Goal: Task Accomplishment & Management: Manage account settings

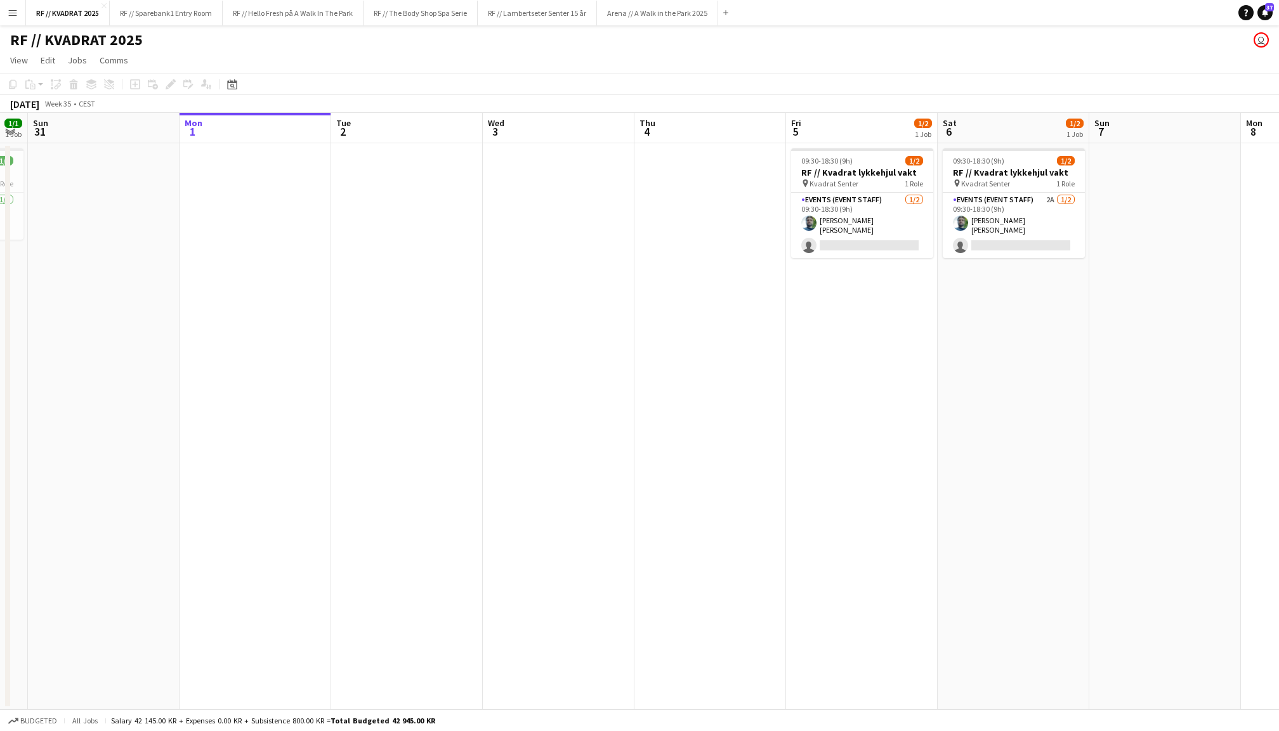
scroll to position [0, 447]
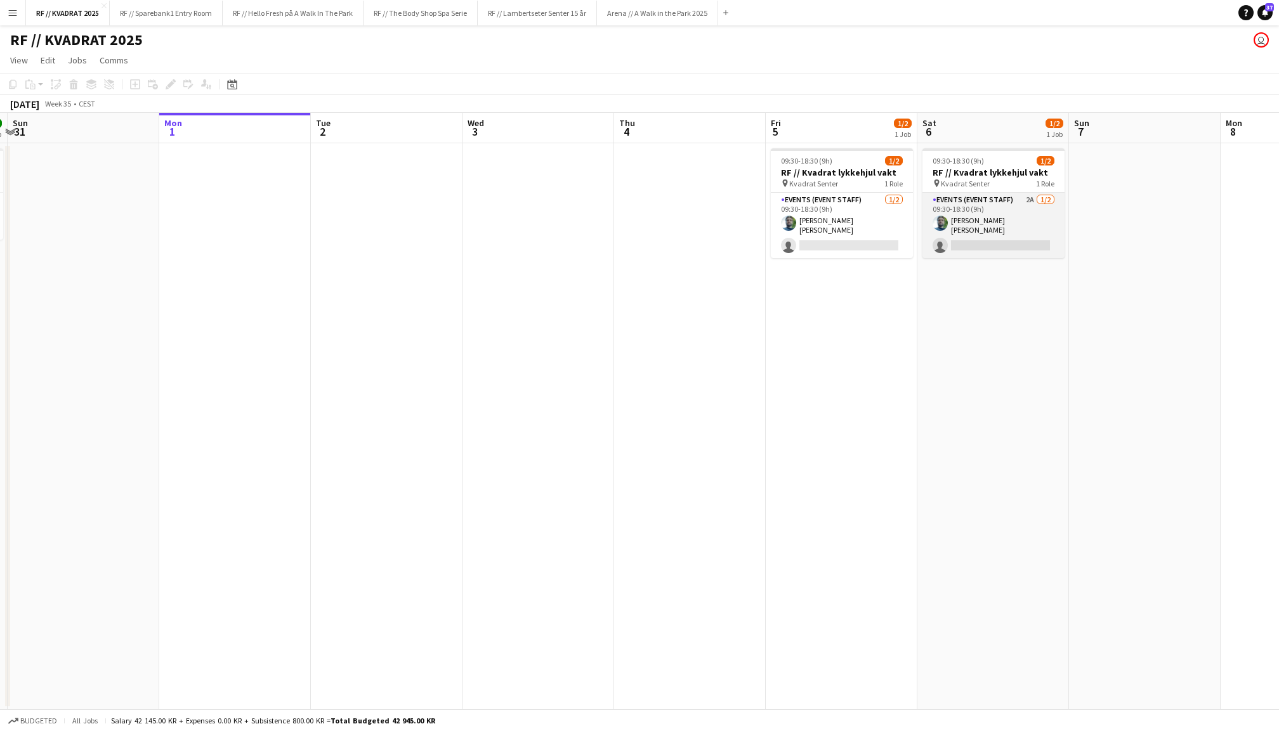
click at [972, 234] on app-card-role "Events (Event Staff) 2A [DATE] 09:30-18:30 (9h) [PERSON_NAME] [PERSON_NAME] sin…" at bounding box center [993, 225] width 142 height 65
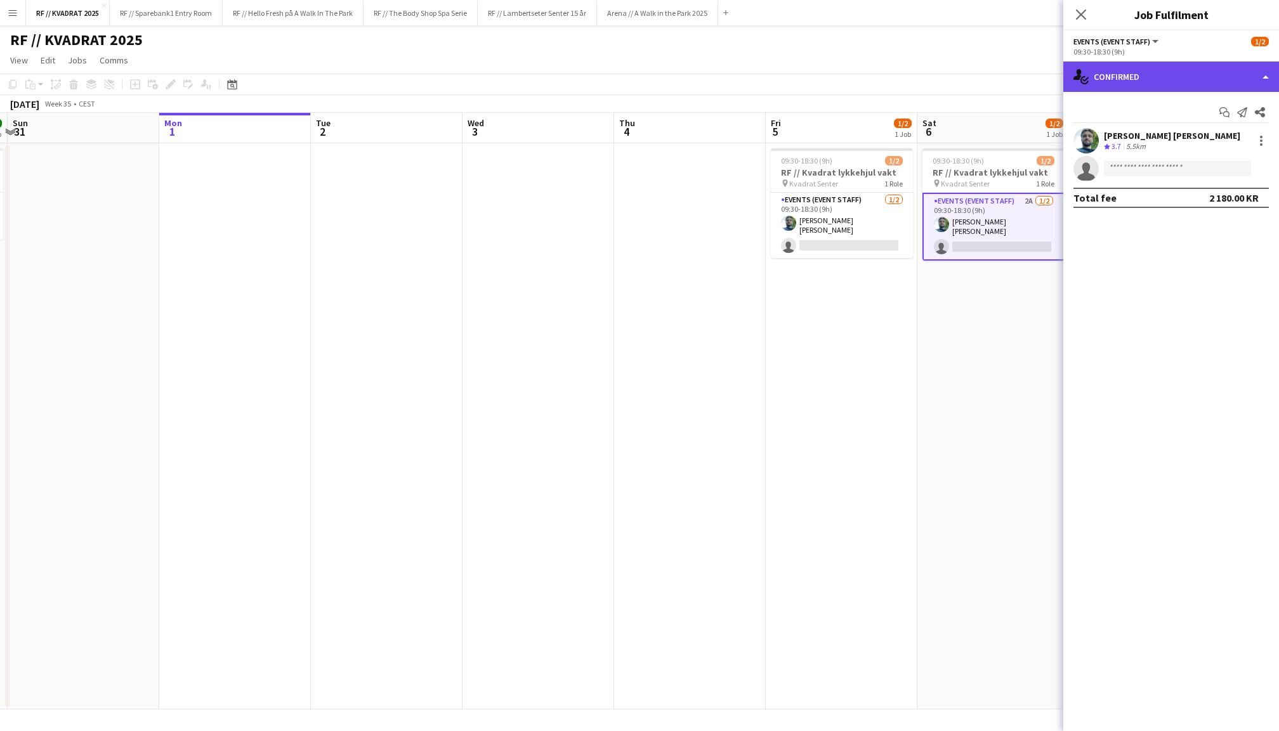
click at [1162, 80] on div "single-neutral-actions-check-2 Confirmed" at bounding box center [1171, 77] width 216 height 30
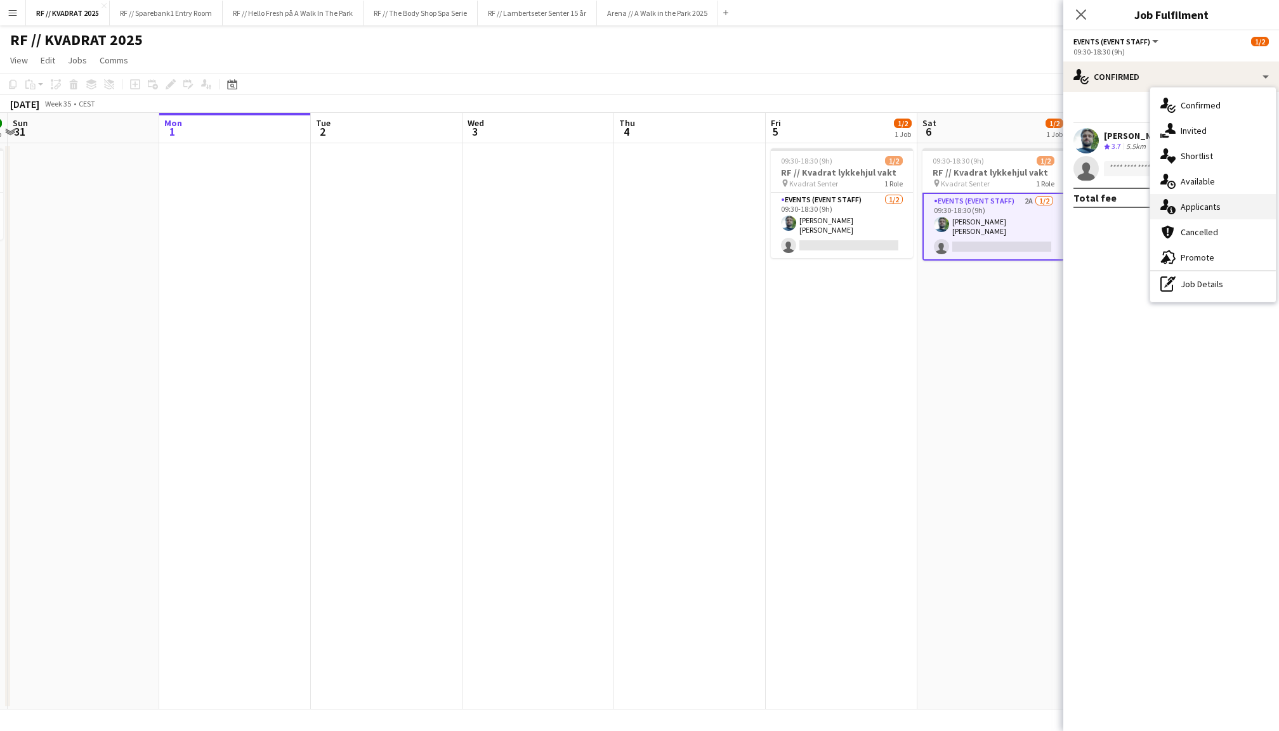
click at [1201, 205] on div "single-neutral-actions-information Applicants" at bounding box center [1213, 206] width 126 height 25
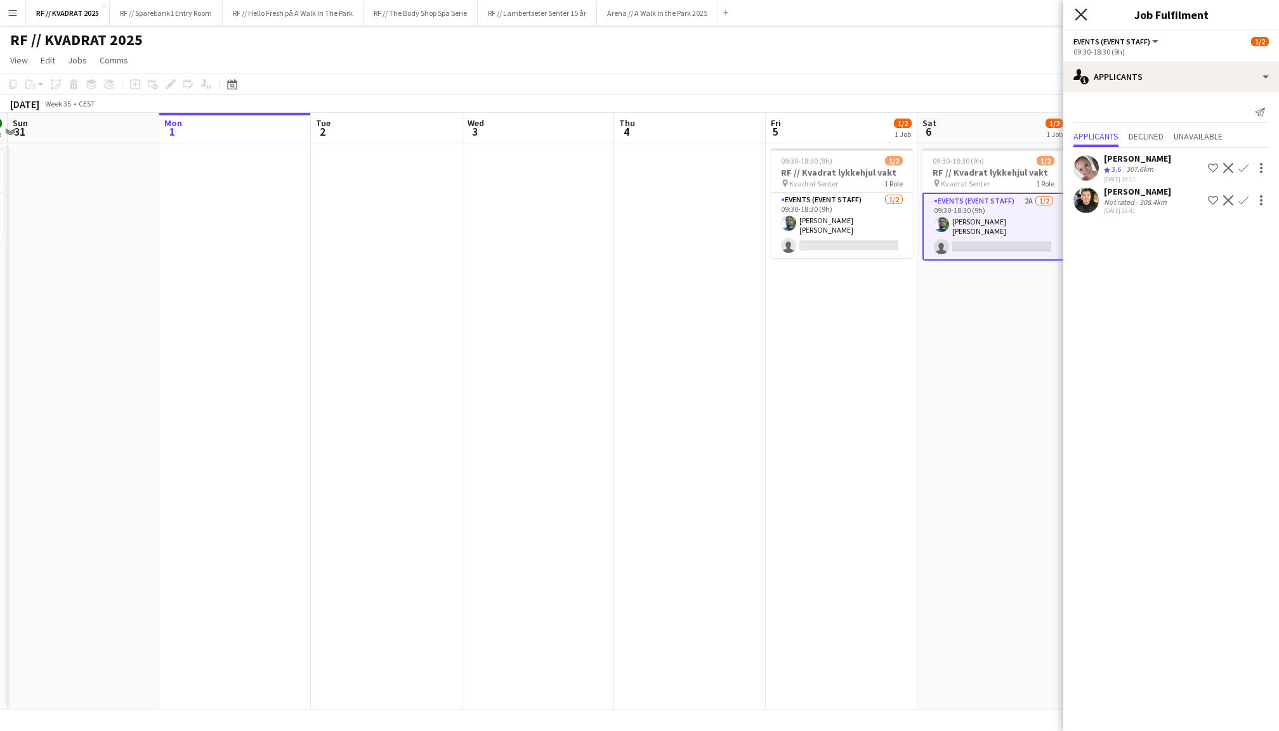
click at [1078, 9] on icon "Close pop-in" at bounding box center [1080, 14] width 12 height 12
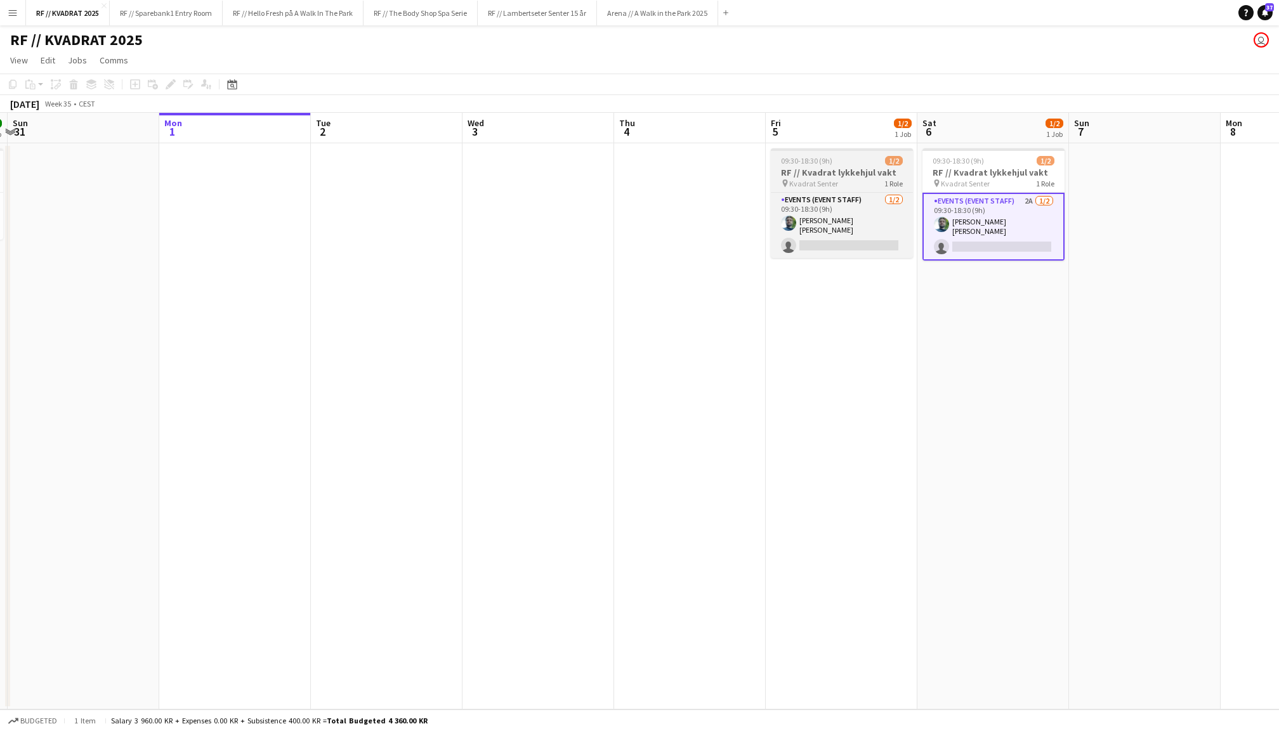
click at [847, 176] on h3 "RF // Kvadrat lykkehjul vakt" at bounding box center [842, 172] width 142 height 11
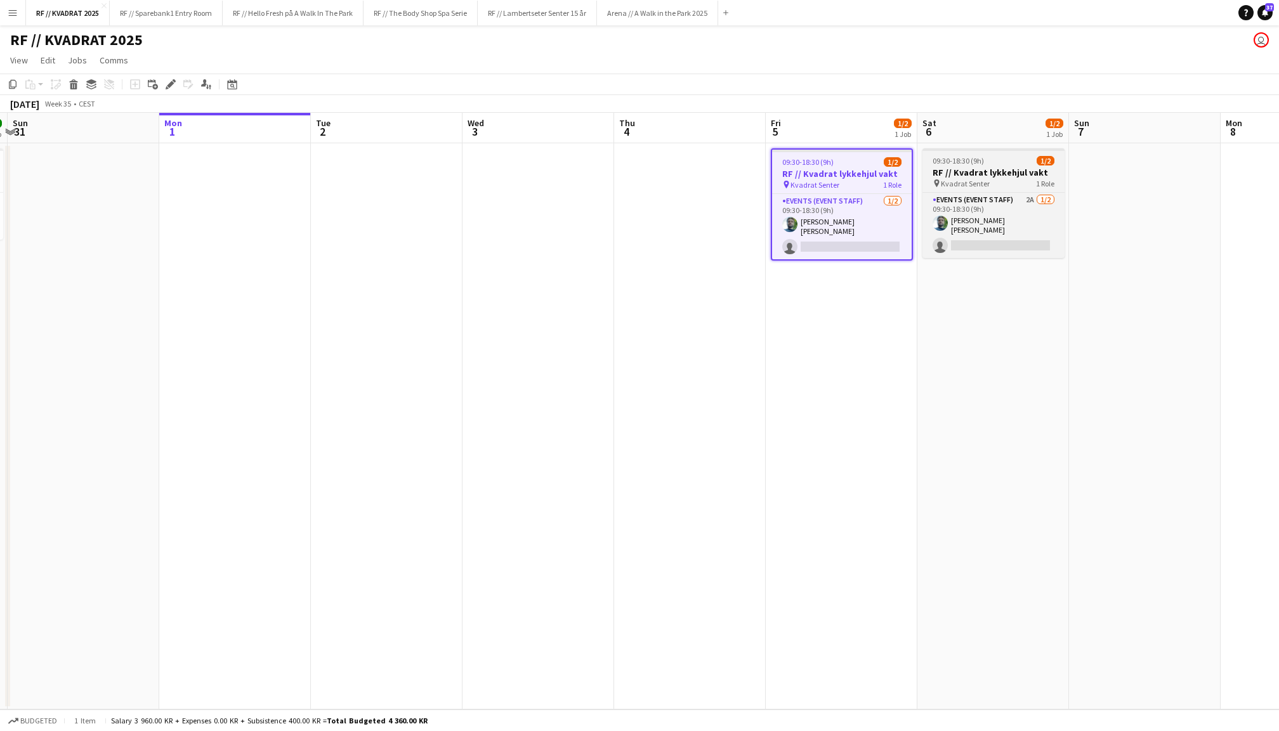
click at [947, 176] on h3 "RF // Kvadrat lykkehjul vakt" at bounding box center [993, 172] width 142 height 11
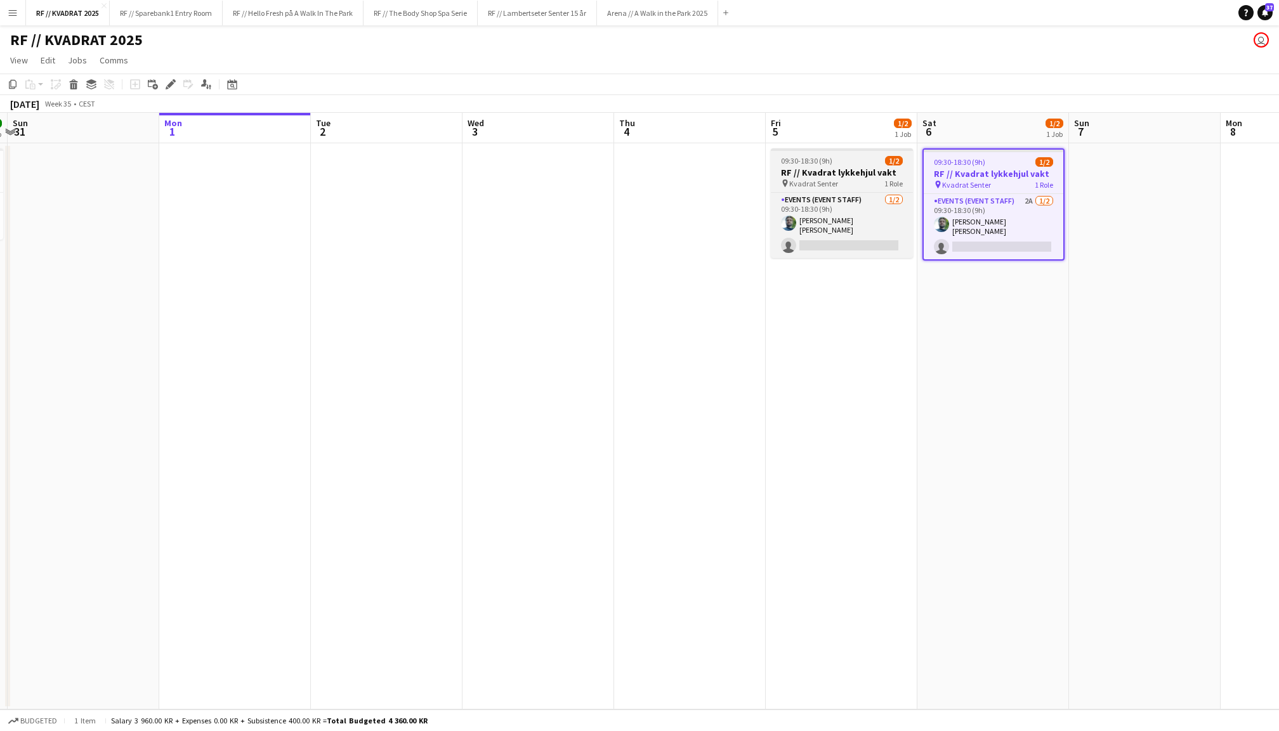
click at [868, 176] on h3 "RF // Kvadrat lykkehjul vakt" at bounding box center [842, 172] width 142 height 11
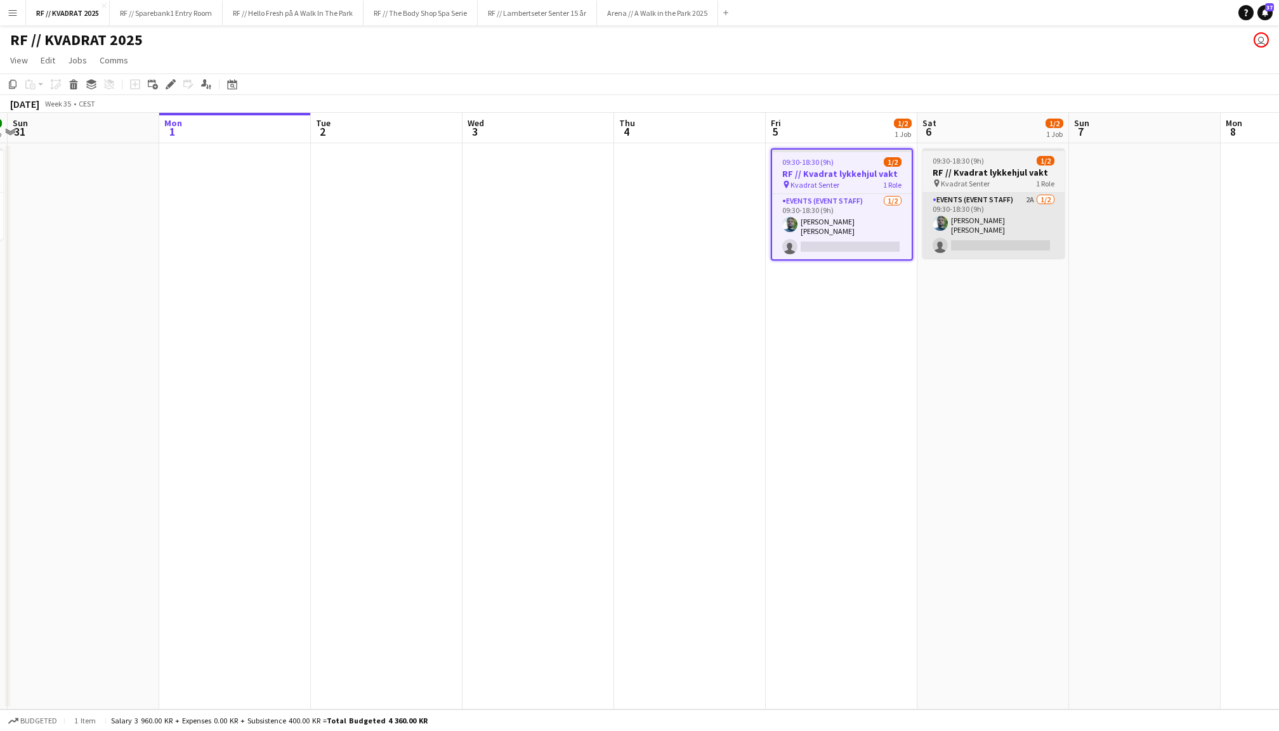
click at [972, 213] on app-card-role "Events (Event Staff) 2A [DATE] 09:30-18:30 (9h) [PERSON_NAME] [PERSON_NAME] sin…" at bounding box center [993, 225] width 142 height 65
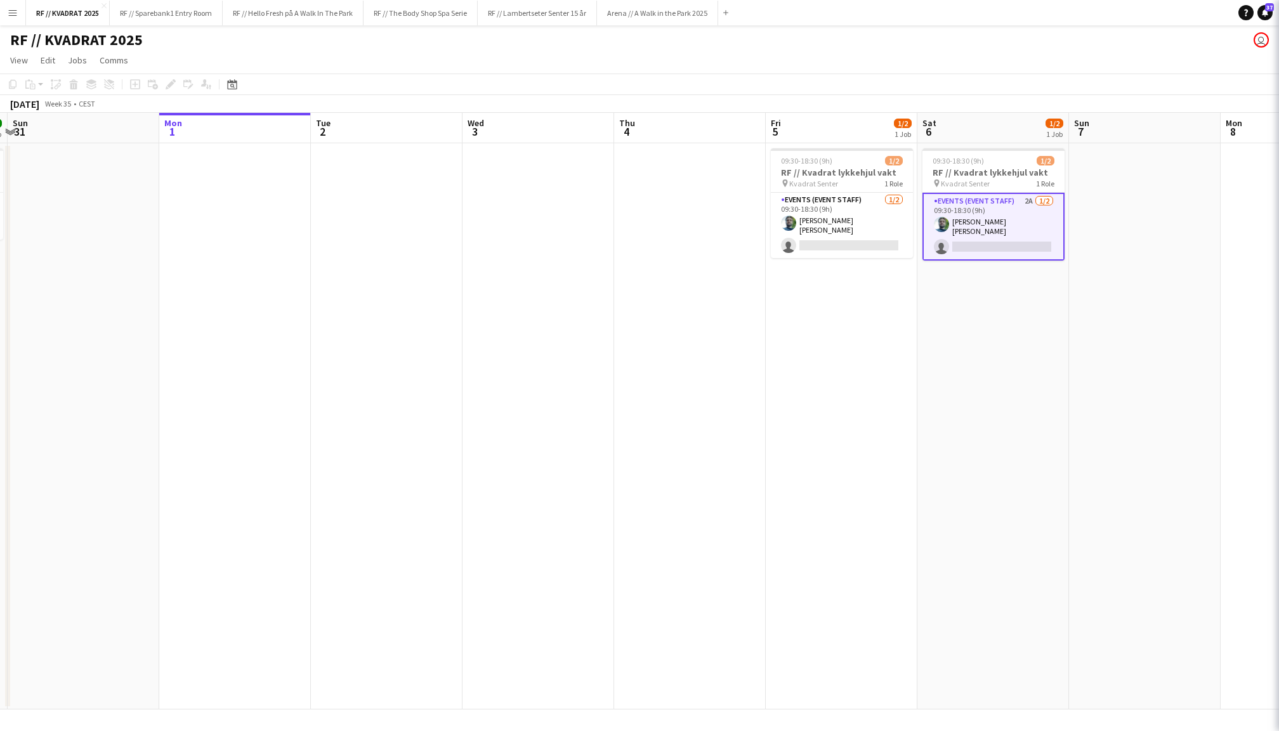
scroll to position [0, 446]
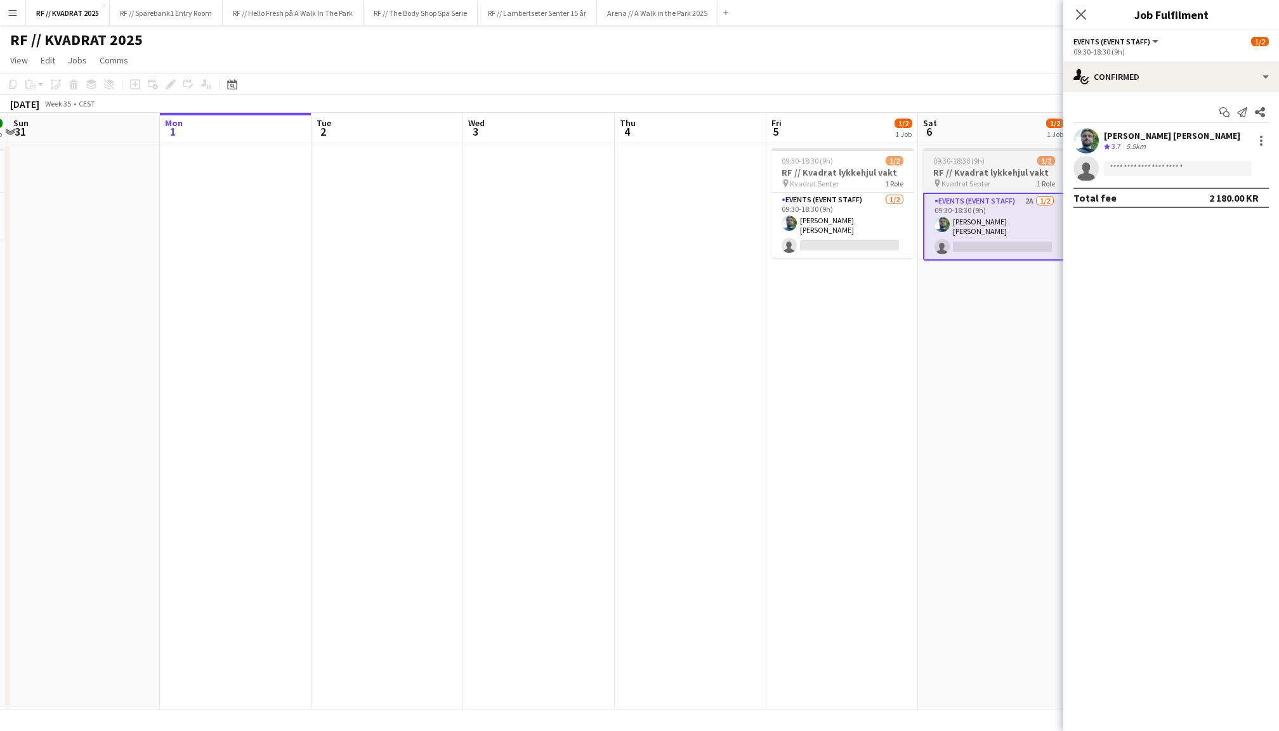
click at [950, 168] on h3 "RF // Kvadrat lykkehjul vakt" at bounding box center [994, 172] width 142 height 11
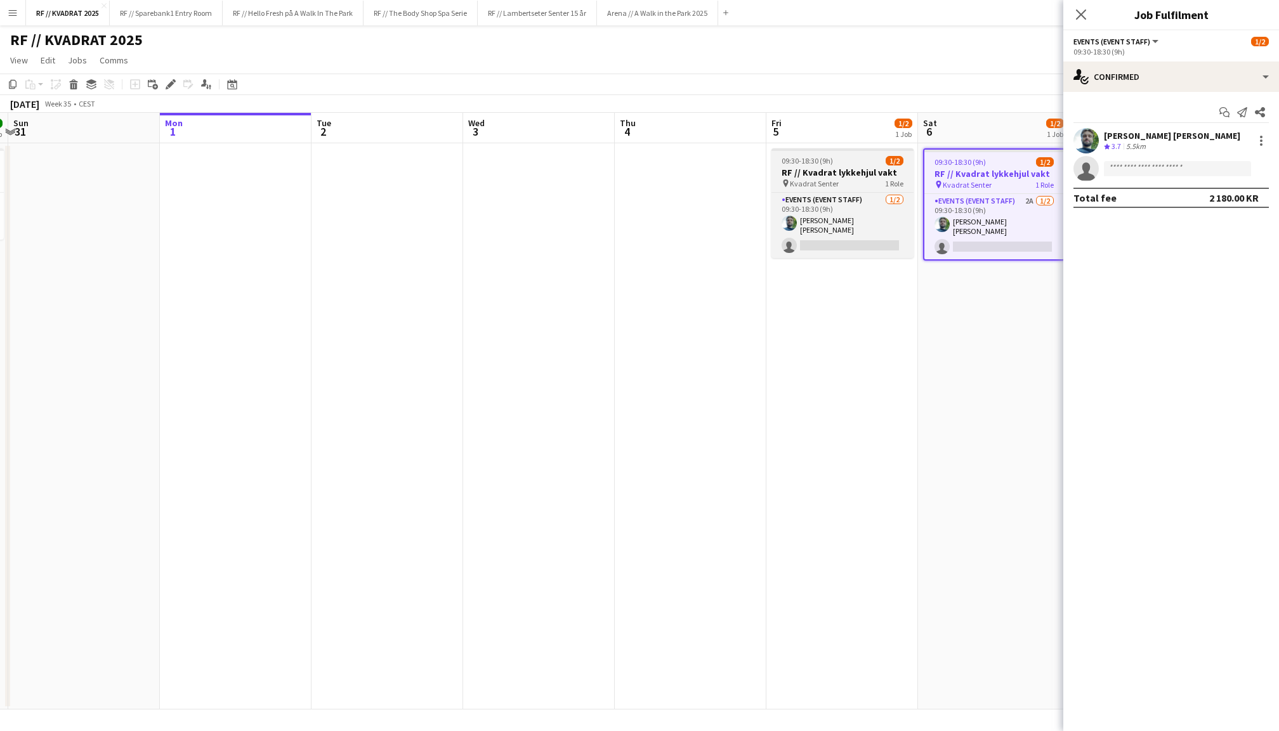
click at [866, 176] on h3 "RF // Kvadrat lykkehjul vakt" at bounding box center [842, 172] width 142 height 11
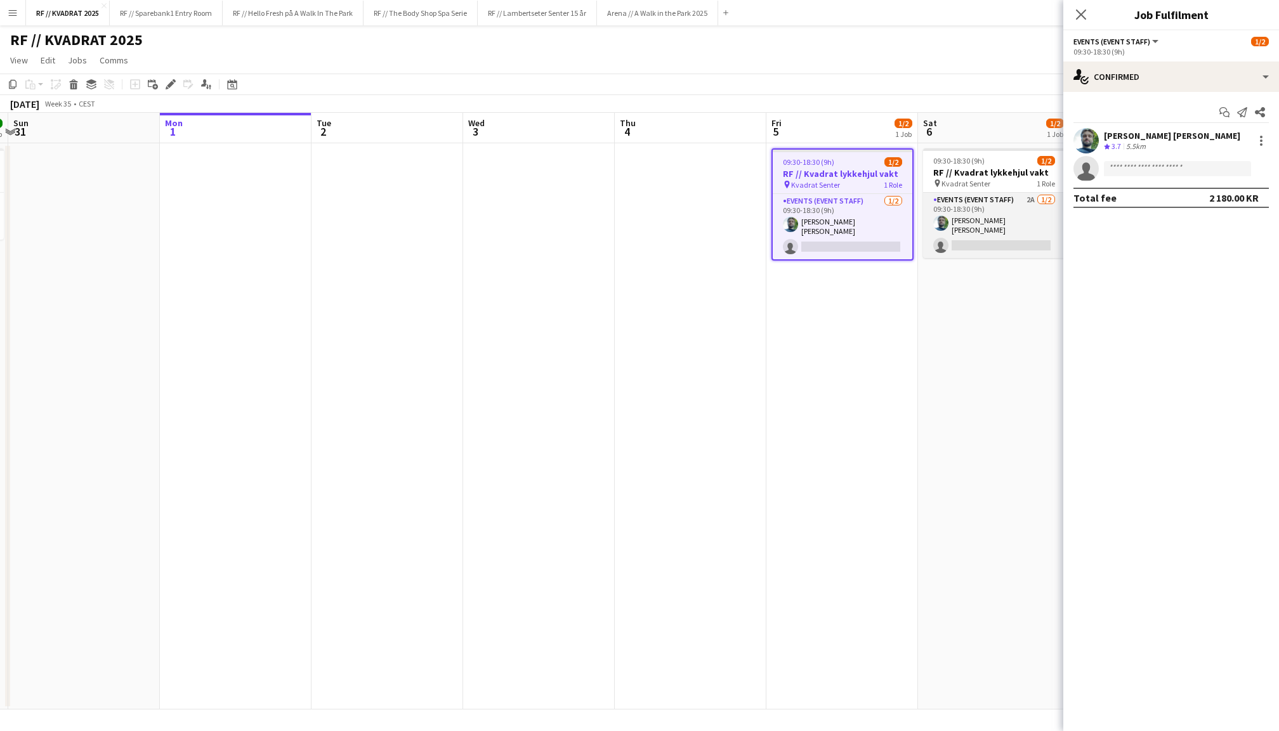
click at [968, 224] on app-card-role "Events (Event Staff) 2A [DATE] 09:30-18:30 (9h) [PERSON_NAME] [PERSON_NAME] sin…" at bounding box center [994, 225] width 142 height 65
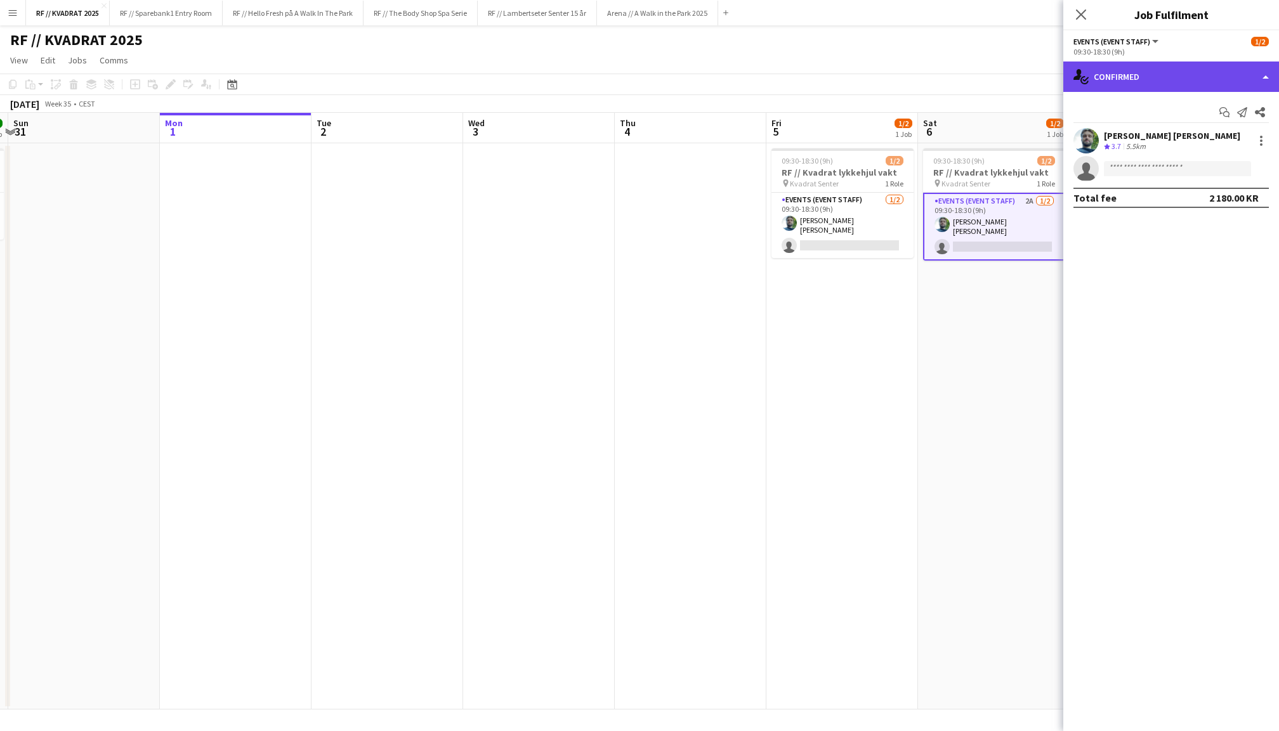
click at [1135, 82] on div "single-neutral-actions-check-2 Confirmed" at bounding box center [1171, 77] width 216 height 30
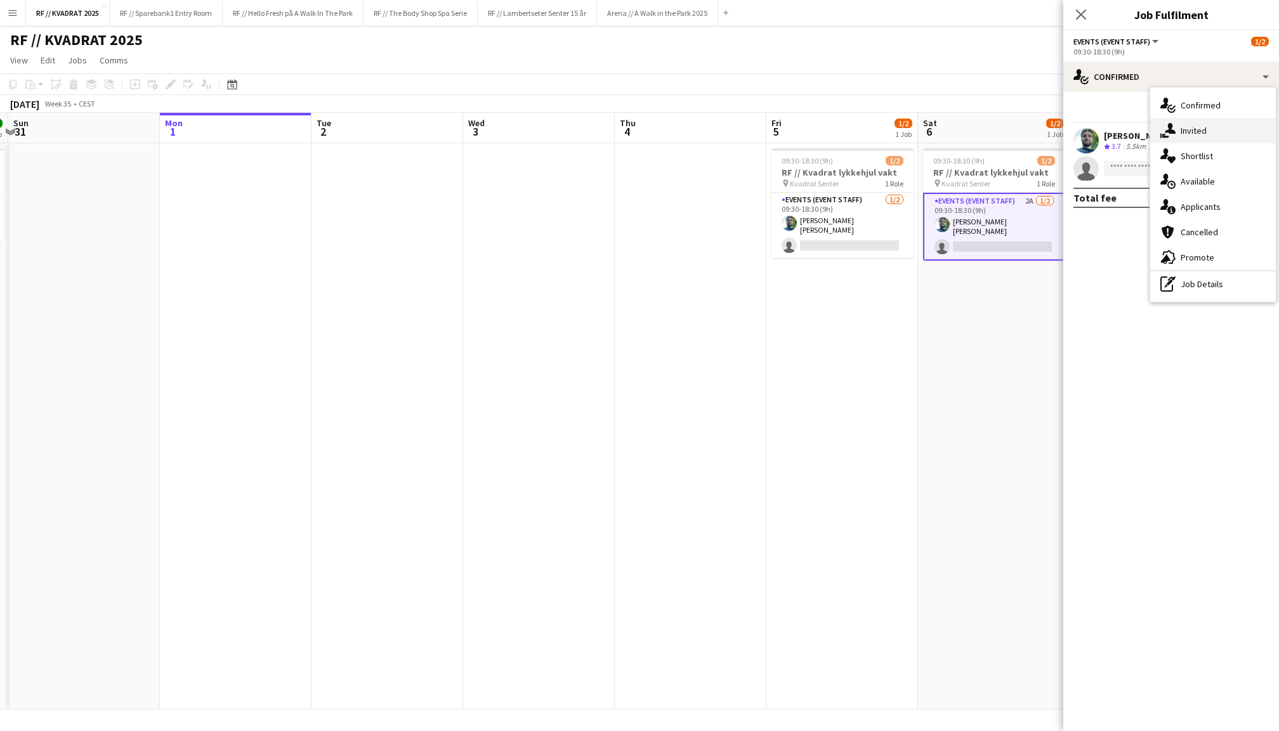
click at [1185, 133] on div "single-neutral-actions-share-1 Invited" at bounding box center [1213, 130] width 126 height 25
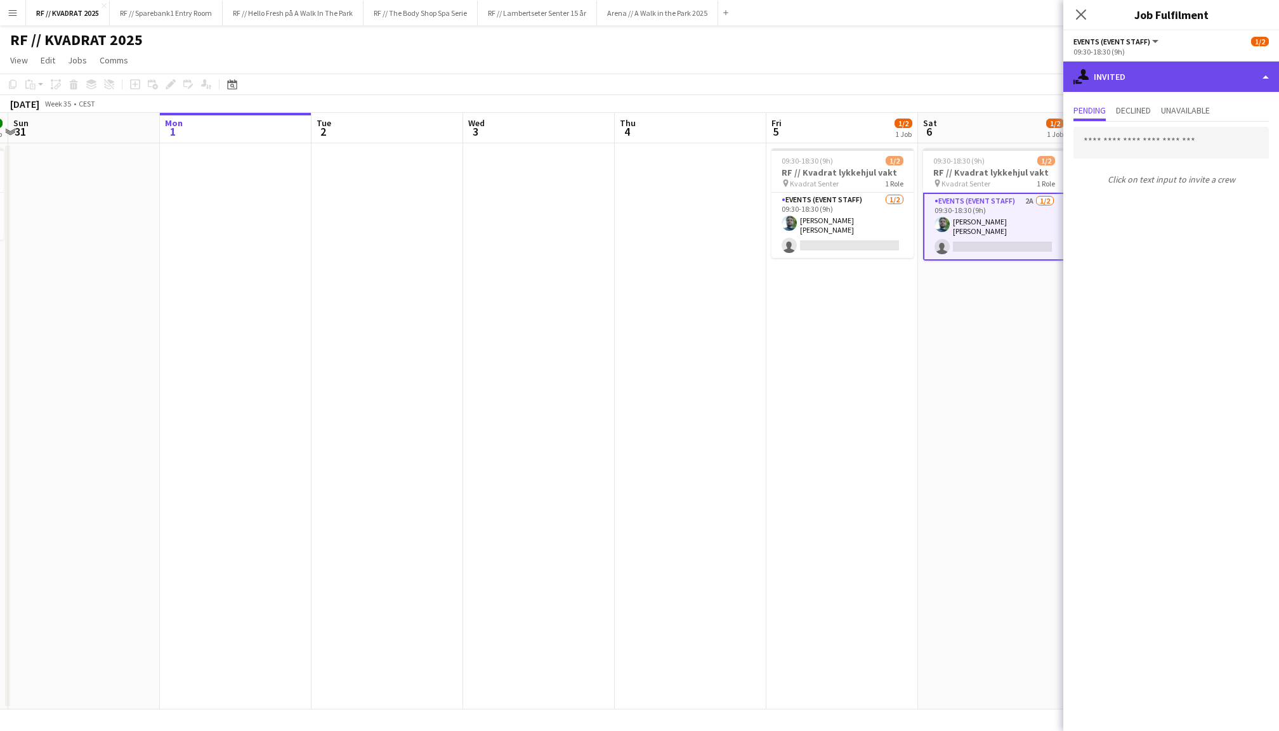
click at [1123, 84] on div "single-neutral-actions-share-1 Invited" at bounding box center [1171, 77] width 216 height 30
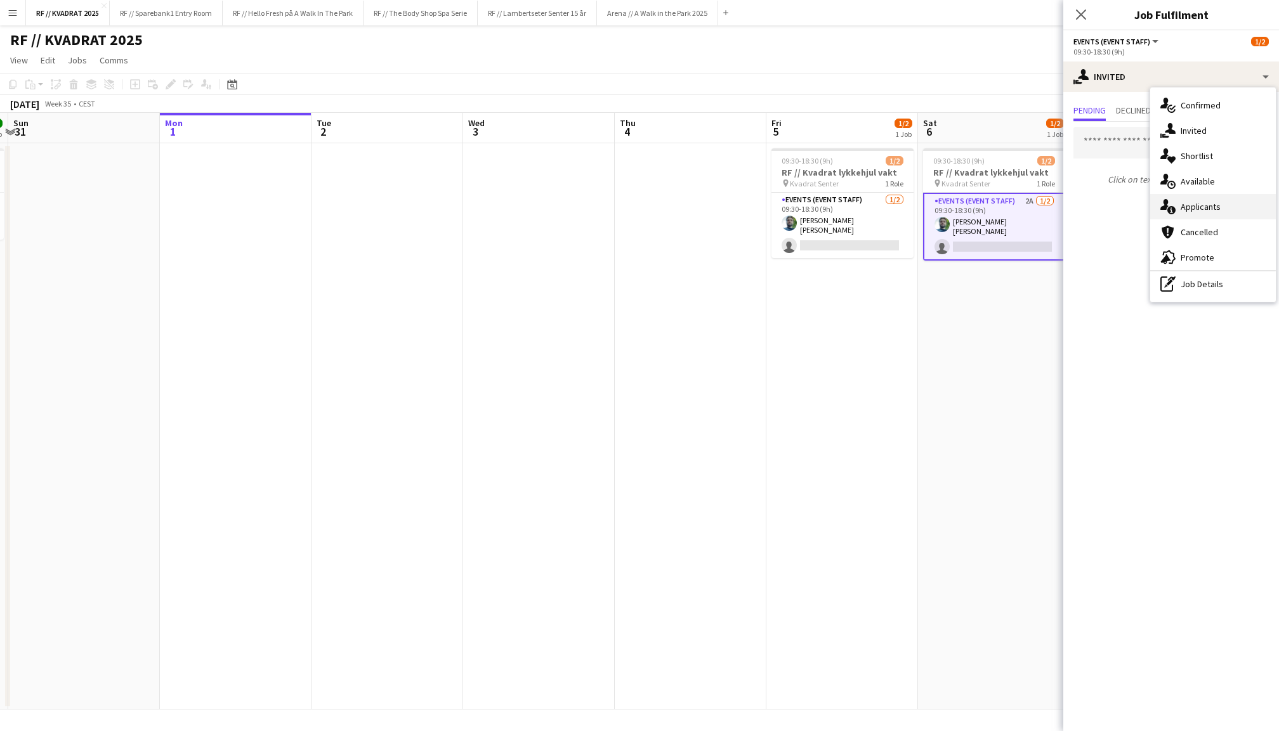
click at [1181, 207] on div "single-neutral-actions-information Applicants" at bounding box center [1213, 206] width 126 height 25
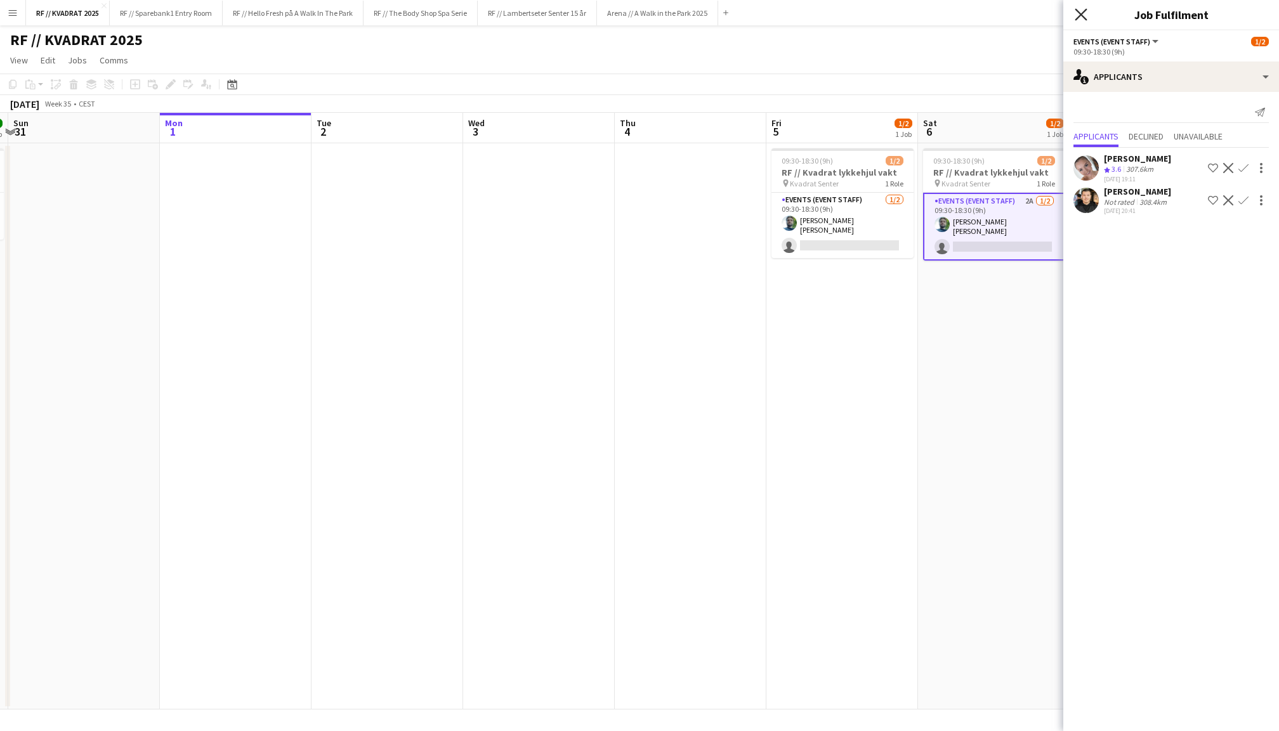
click at [1081, 19] on icon "Close pop-in" at bounding box center [1080, 14] width 12 height 12
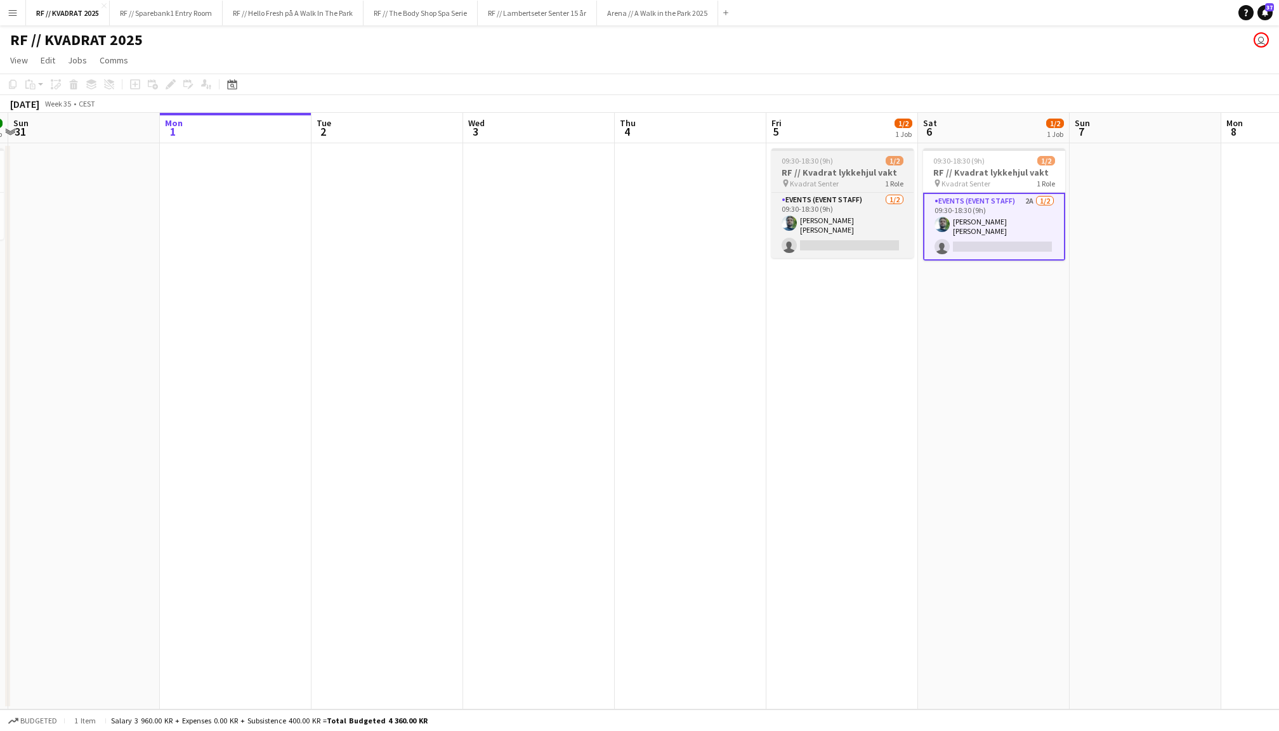
click at [832, 179] on span "Kvadrat Senter" at bounding box center [814, 184] width 49 height 10
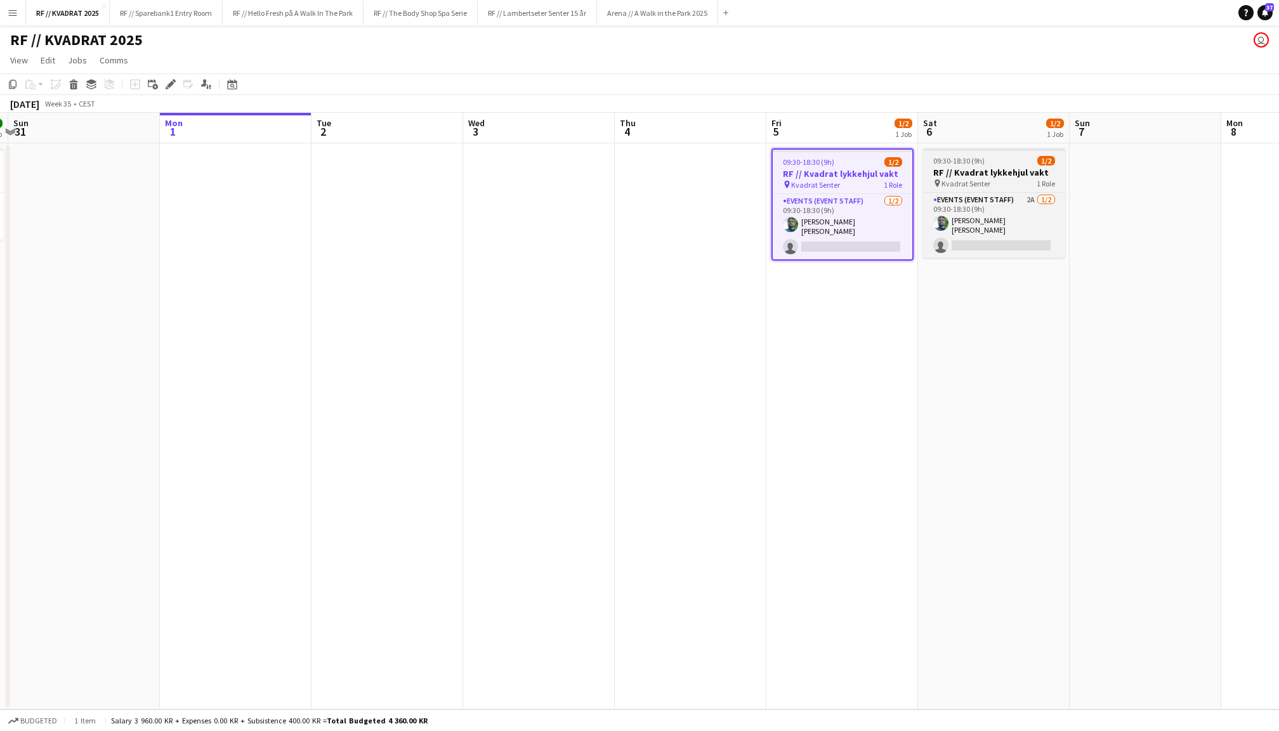
click at [940, 174] on h3 "RF // Kvadrat lykkehjul vakt" at bounding box center [994, 172] width 142 height 11
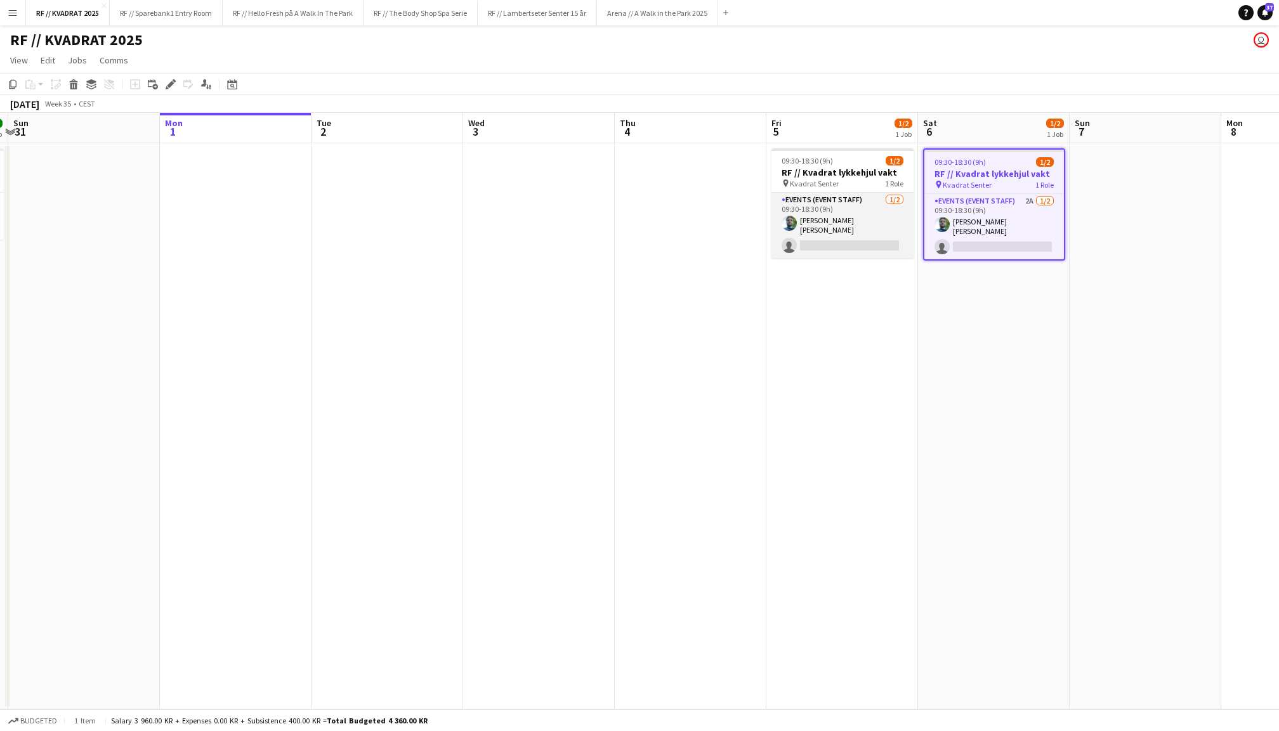
click at [871, 216] on app-card-role "Events (Event Staff) [DATE] 09:30-18:30 (9h) [PERSON_NAME] [PERSON_NAME] single…" at bounding box center [842, 225] width 142 height 65
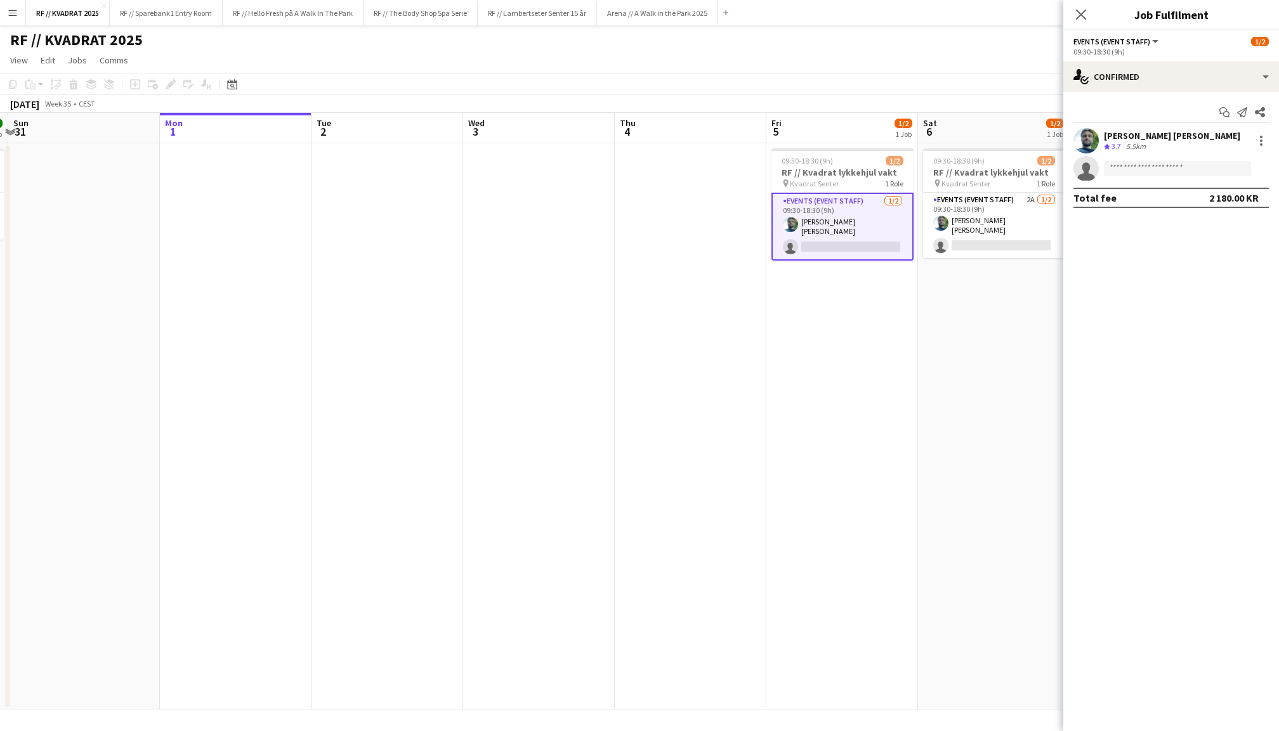
click at [990, 313] on app-date-cell "09:30-18:30 (9h) 1/2 RF // Kvadrat lykkehjul vakt pin Kvadrat [PERSON_NAME] 1 R…" at bounding box center [994, 426] width 152 height 566
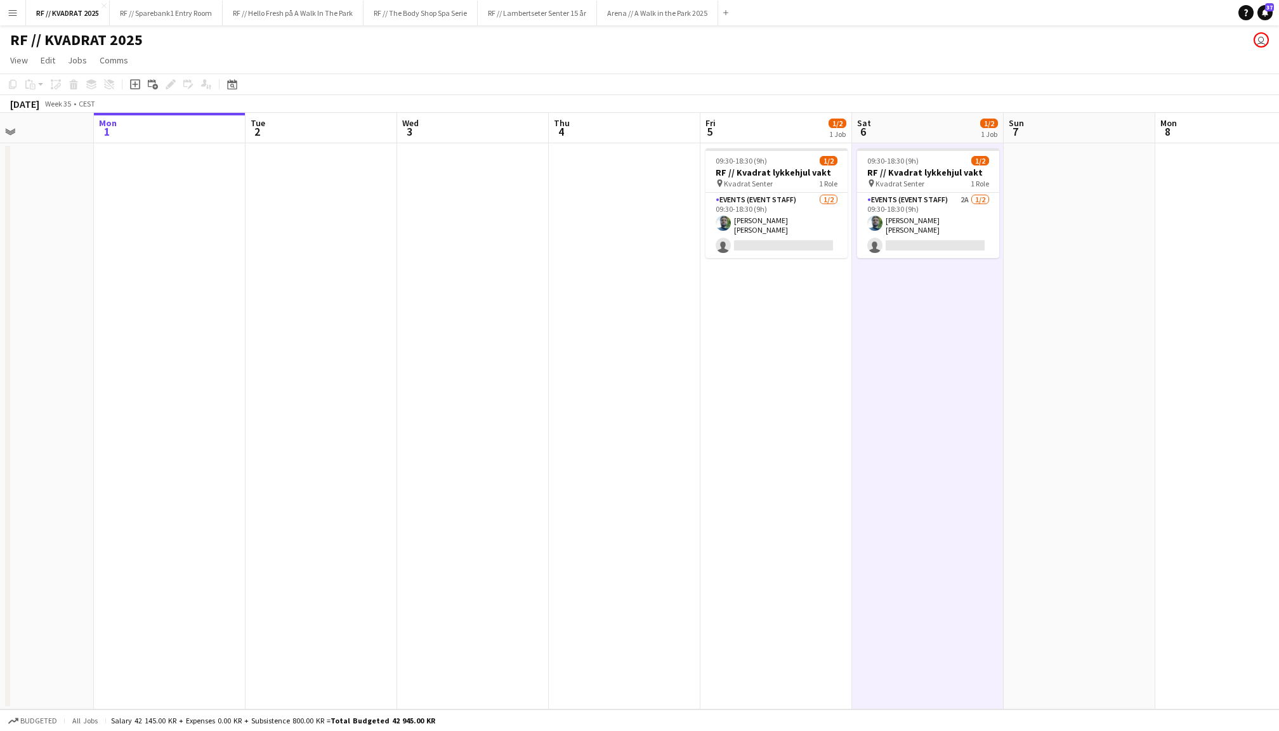
scroll to position [0, 564]
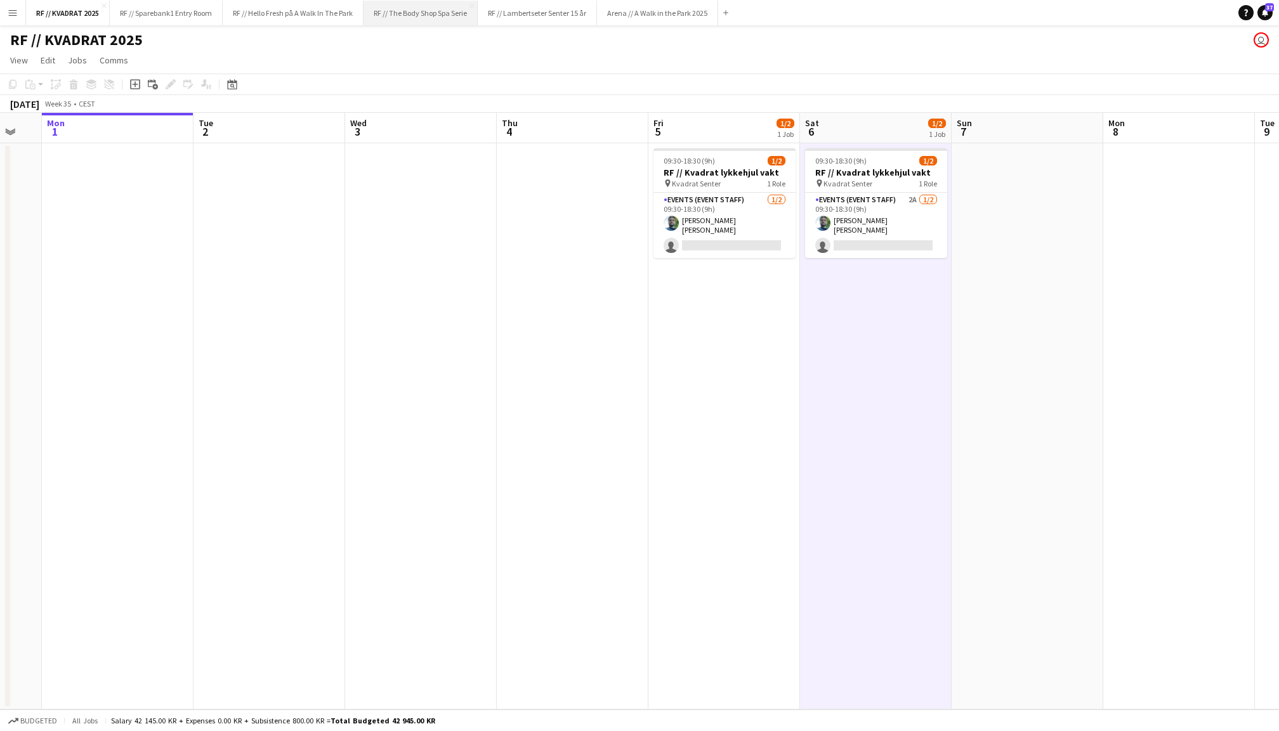
click at [403, 16] on button "RF // The Body Shop Spa Serie Close" at bounding box center [420, 13] width 114 height 25
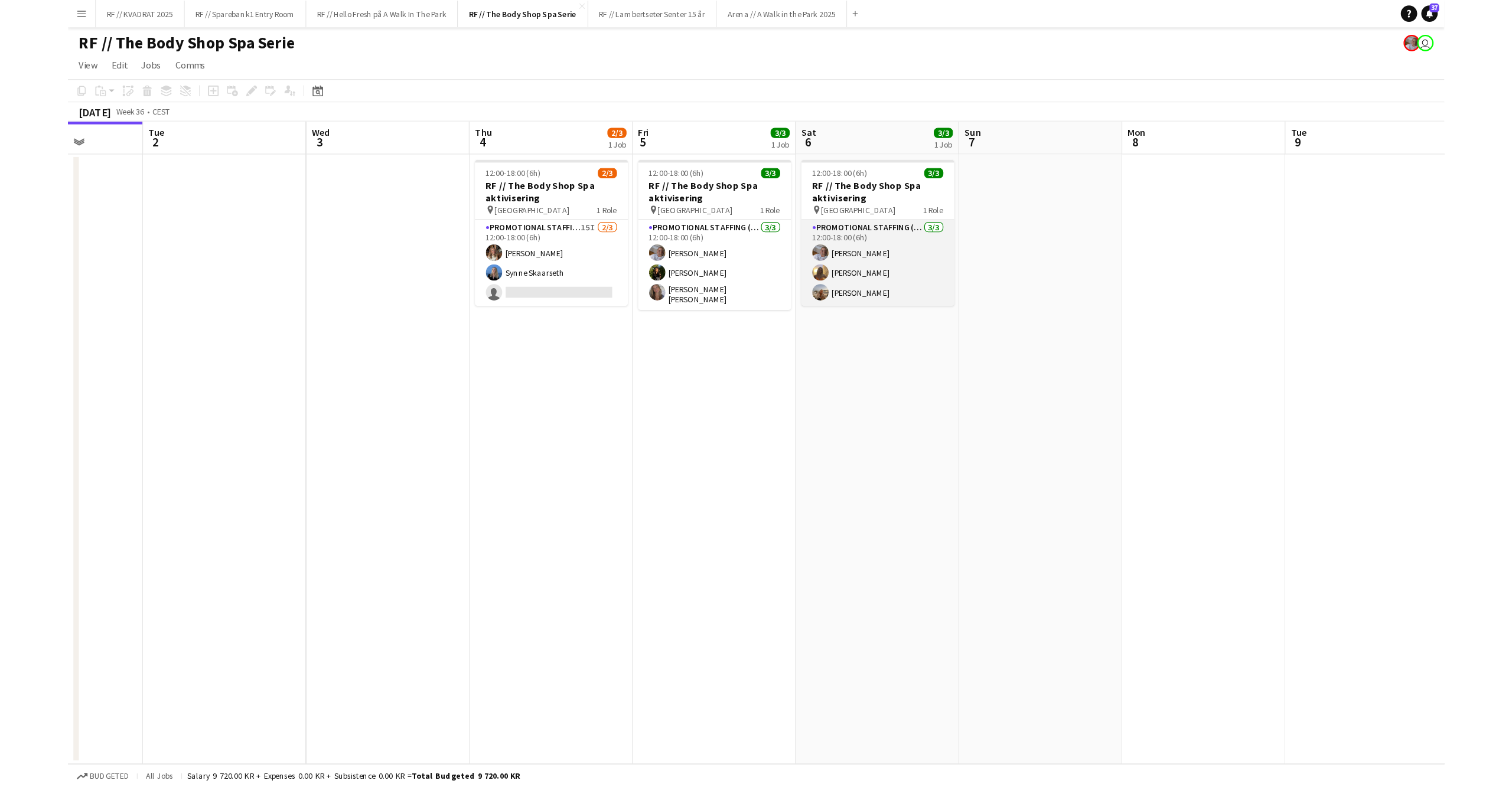
scroll to position [0, 499]
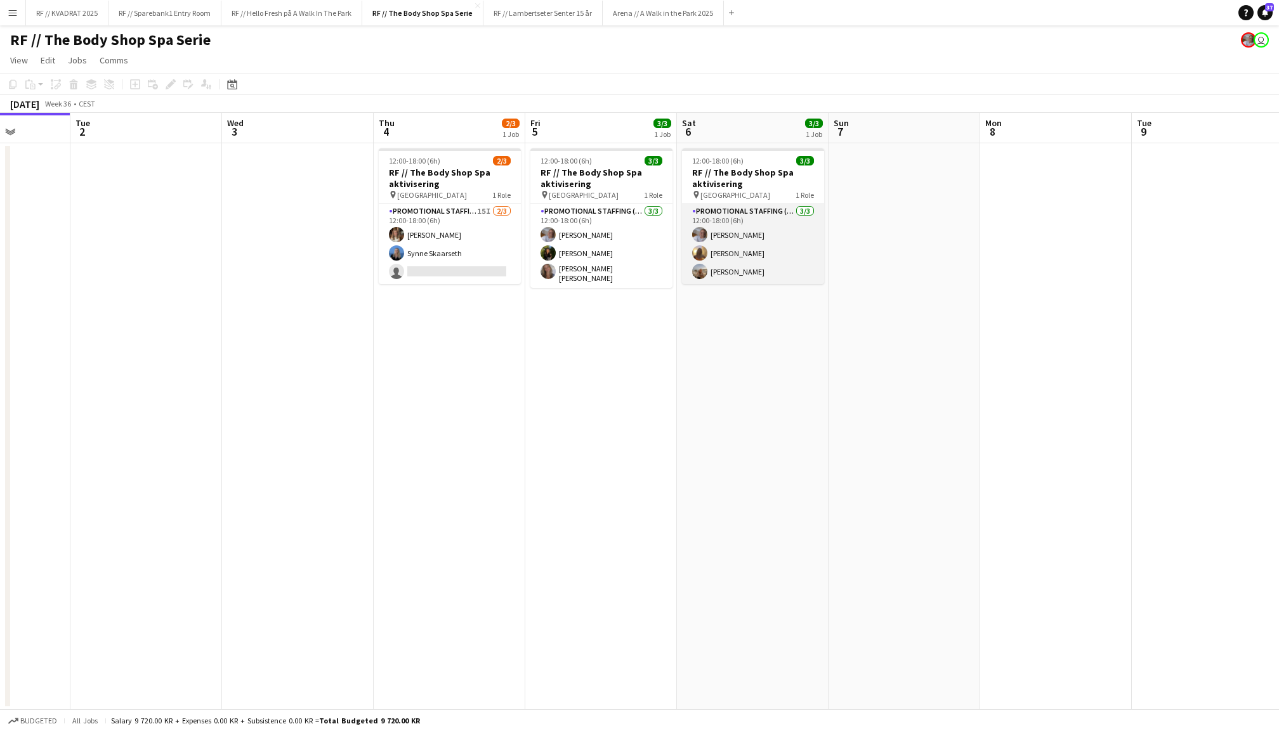
click at [778, 255] on app-card-role "Promotional Staffing (Promotional Staff) [DATE] 12:00-18:00 (6h) [PERSON_NAME] …" at bounding box center [753, 244] width 142 height 80
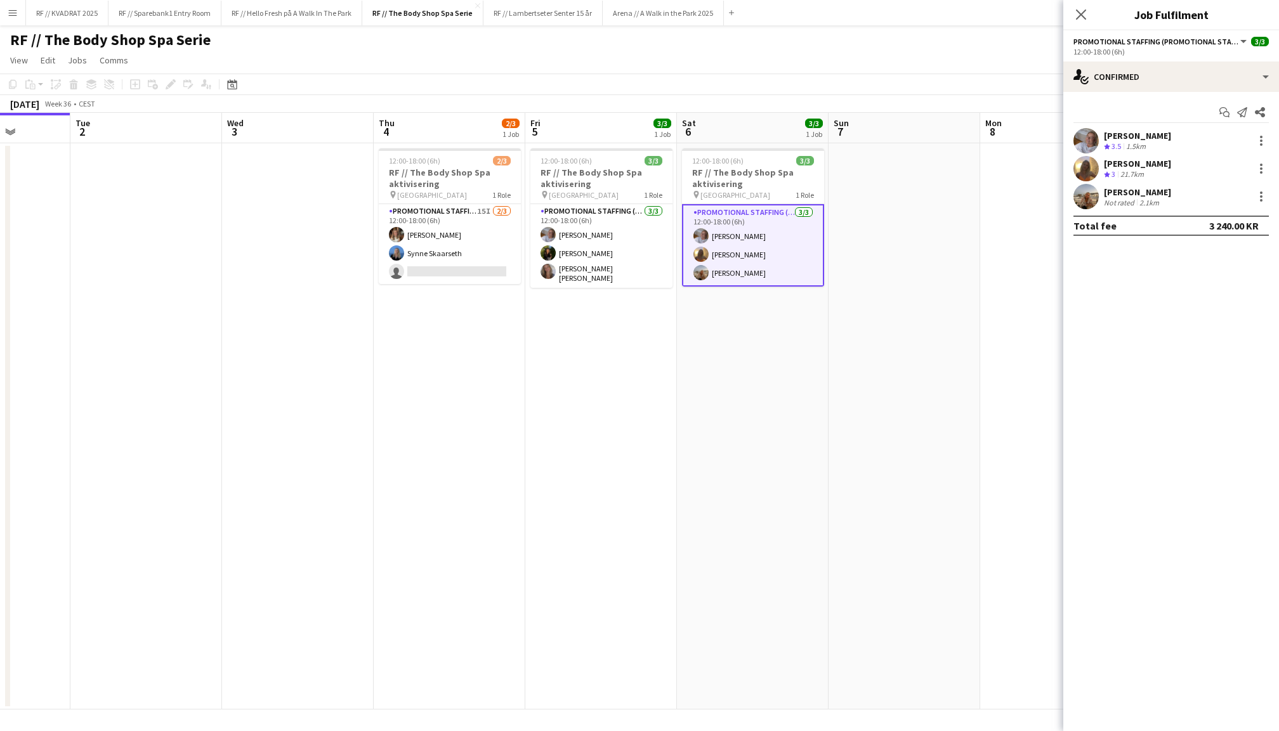
click at [1088, 200] on app-user-avatar at bounding box center [1085, 196] width 25 height 25
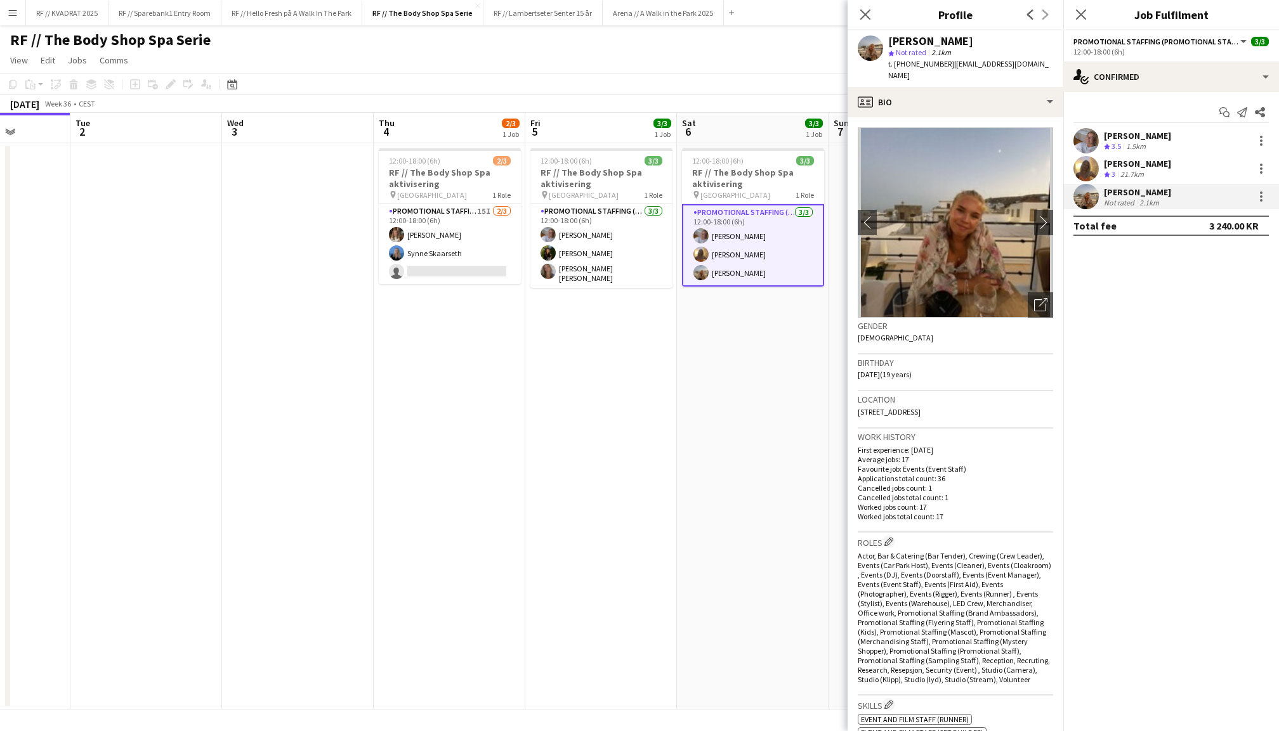
click at [1088, 161] on app-user-avatar at bounding box center [1085, 168] width 25 height 25
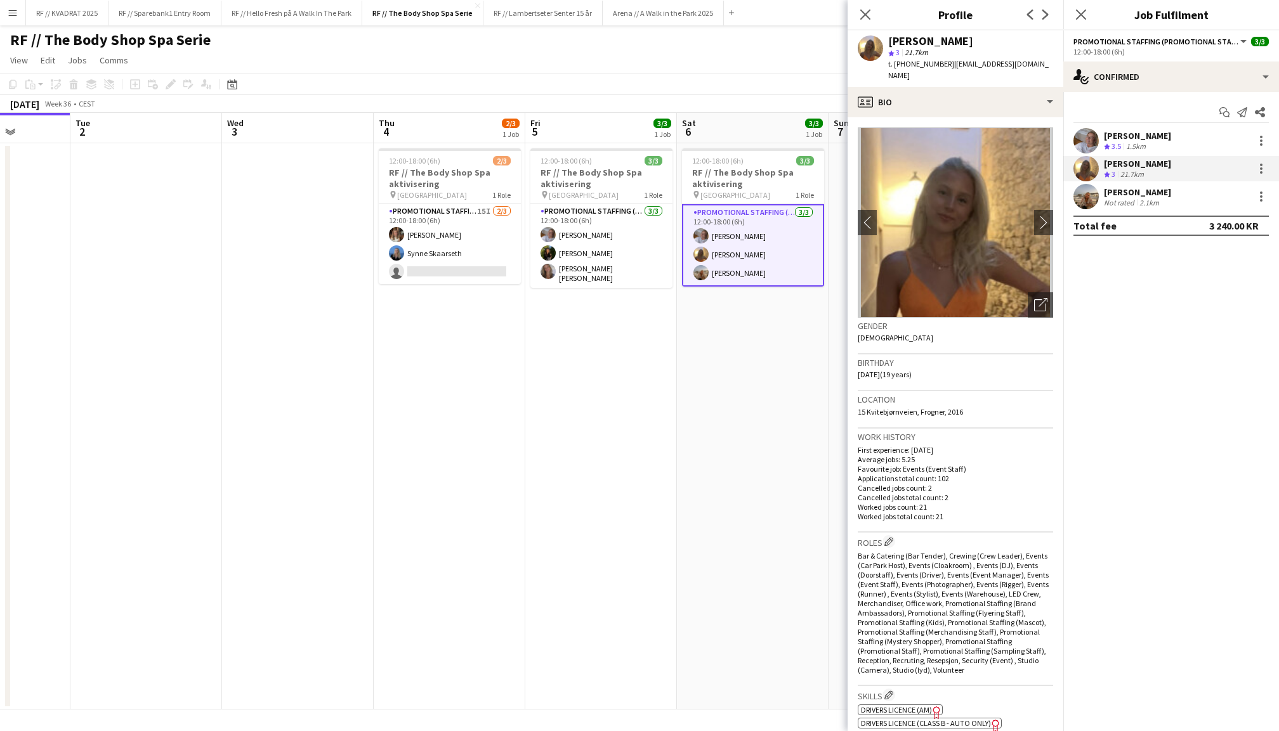
click at [1091, 198] on app-user-avatar at bounding box center [1085, 196] width 25 height 25
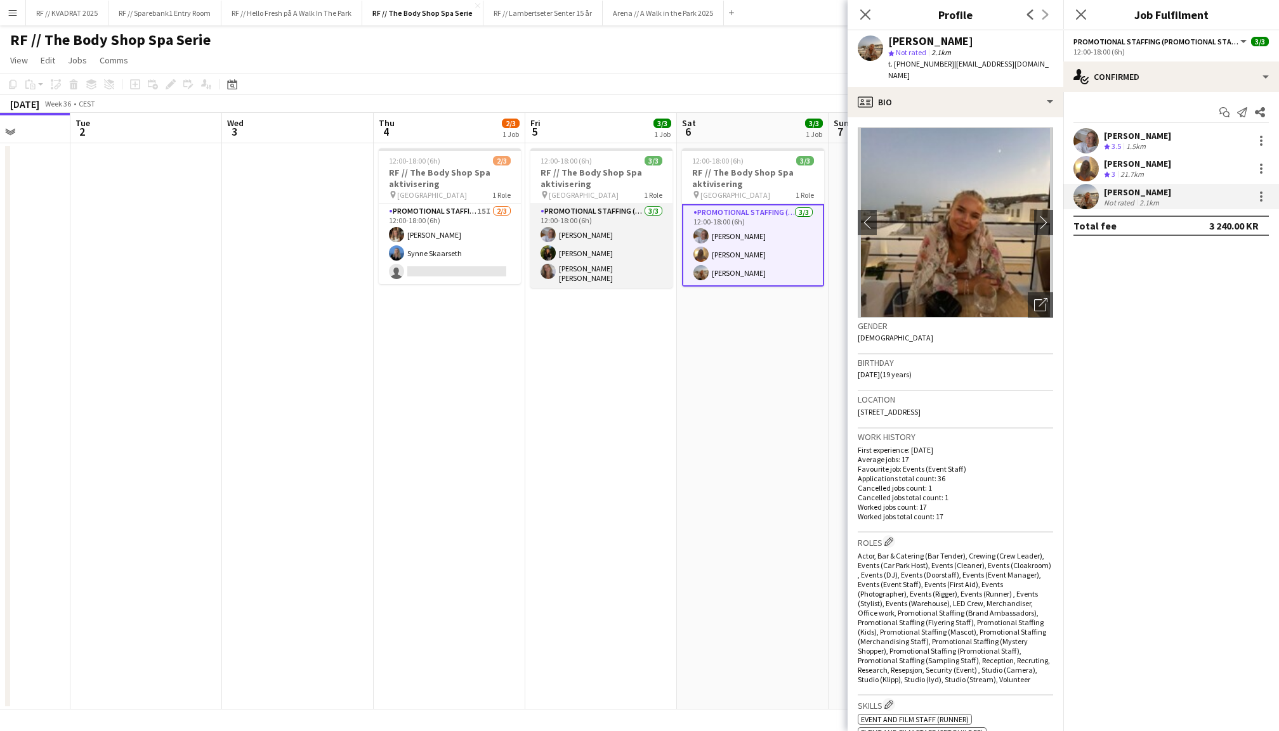
click at [609, 242] on app-card-role "Promotional Staffing (Promotional Staff) [DATE] 12:00-18:00 (6h) [PERSON_NAME] …" at bounding box center [601, 246] width 142 height 84
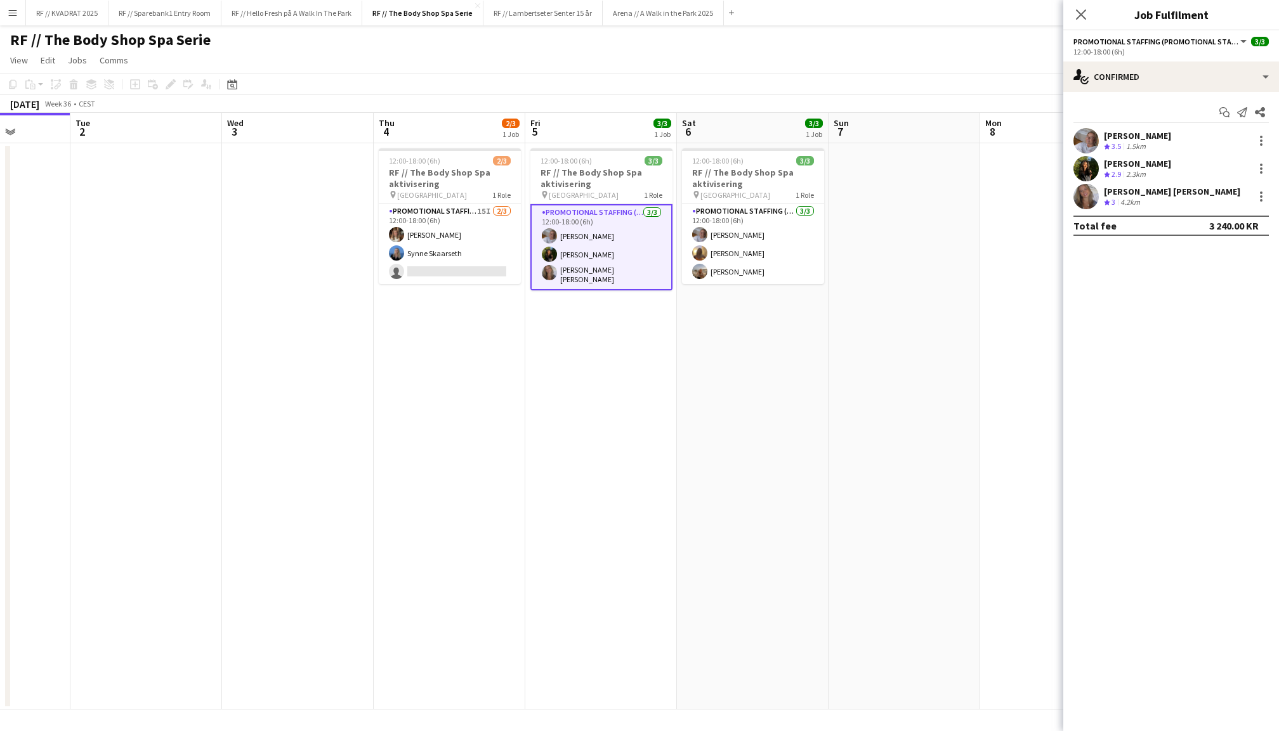
click at [1090, 191] on app-user-avatar at bounding box center [1085, 196] width 25 height 25
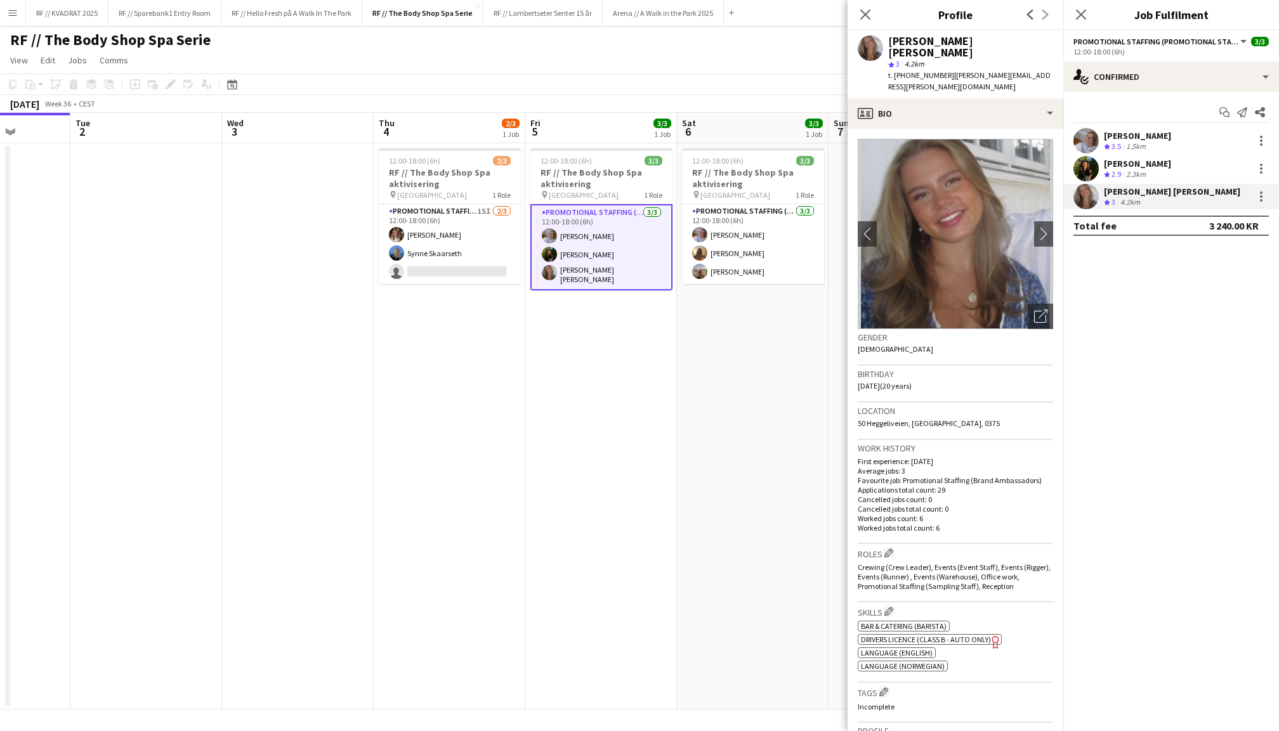
click at [1089, 164] on app-user-avatar at bounding box center [1085, 168] width 25 height 25
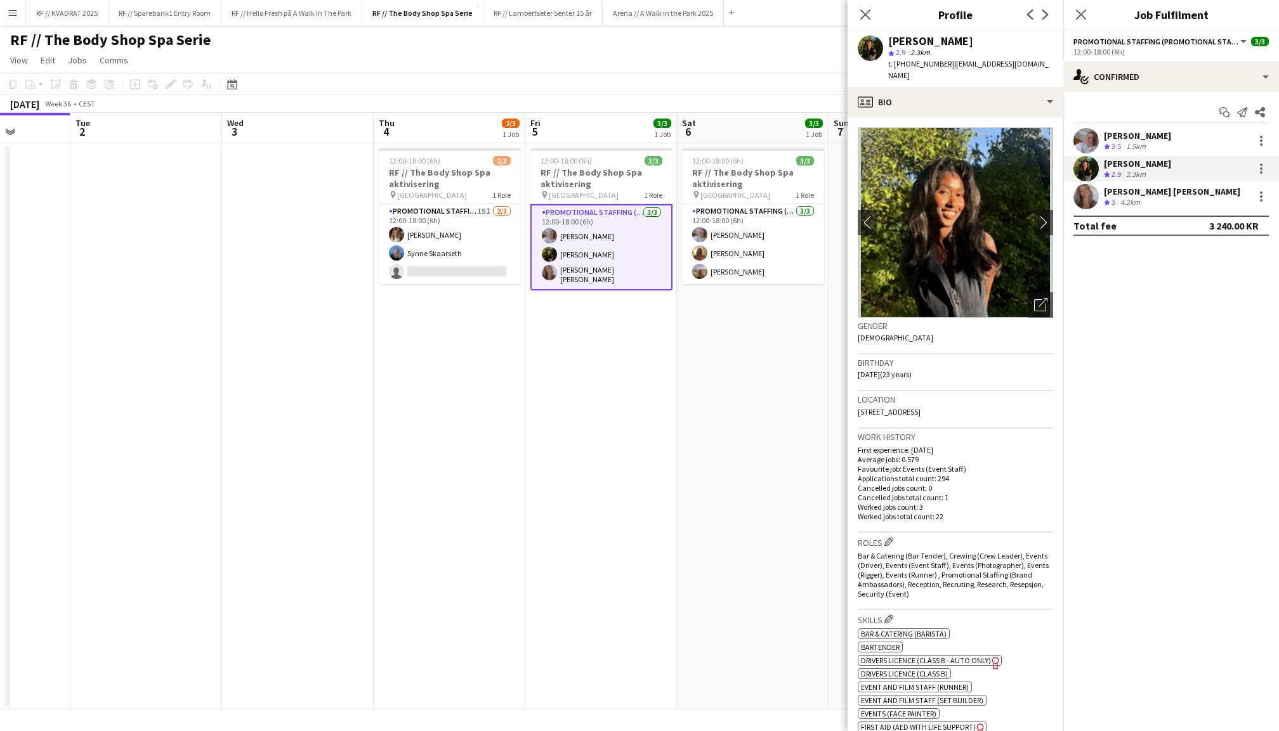
click at [1076, 143] on app-user-avatar at bounding box center [1085, 140] width 25 height 25
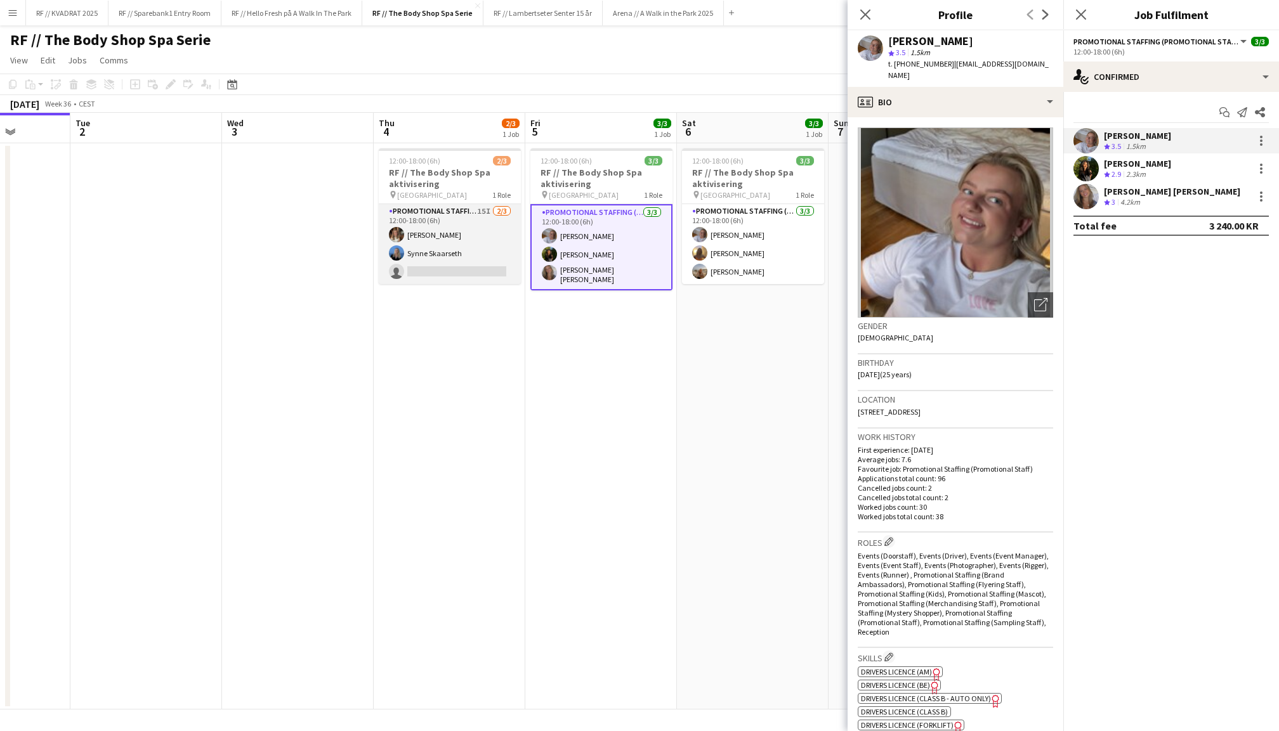
click at [452, 242] on app-card-role "Promotional Staffing (Promotional Staff) 15I [DATE] 12:00-18:00 (6h) [PERSON_NA…" at bounding box center [450, 244] width 142 height 80
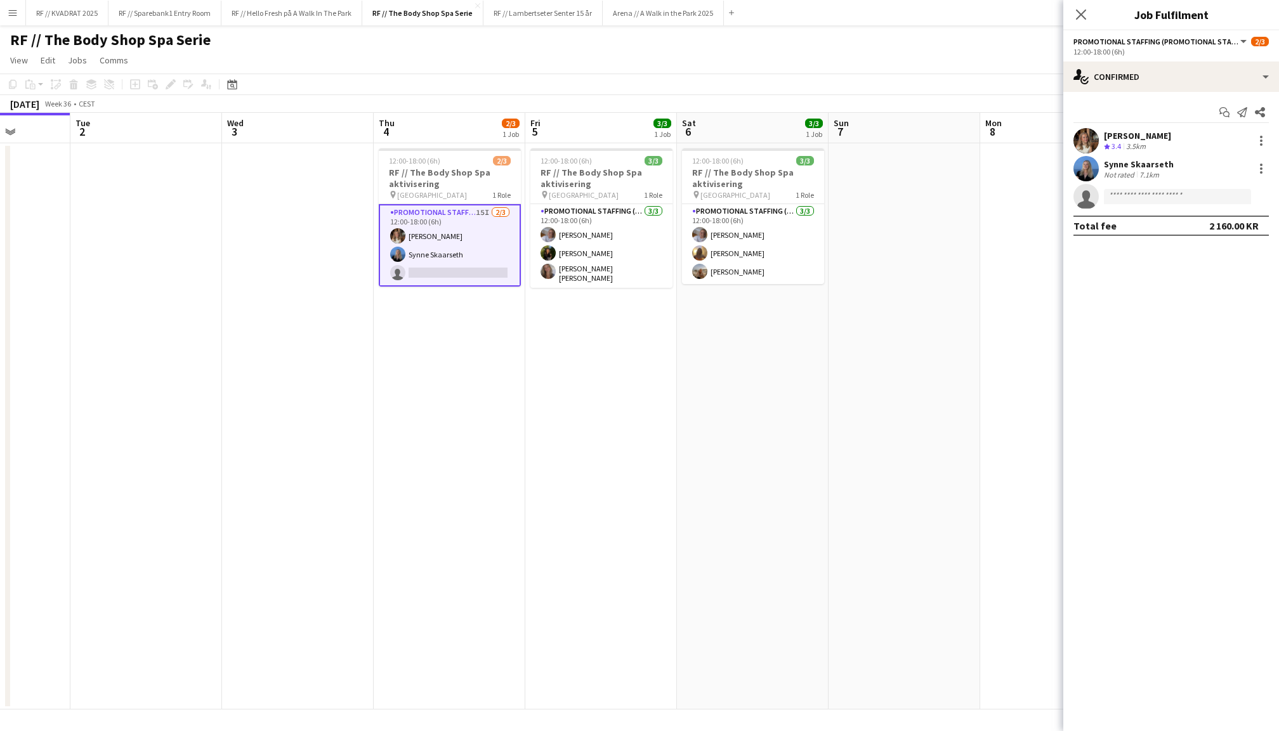
click at [1076, 145] on app-user-avatar at bounding box center [1085, 140] width 25 height 25
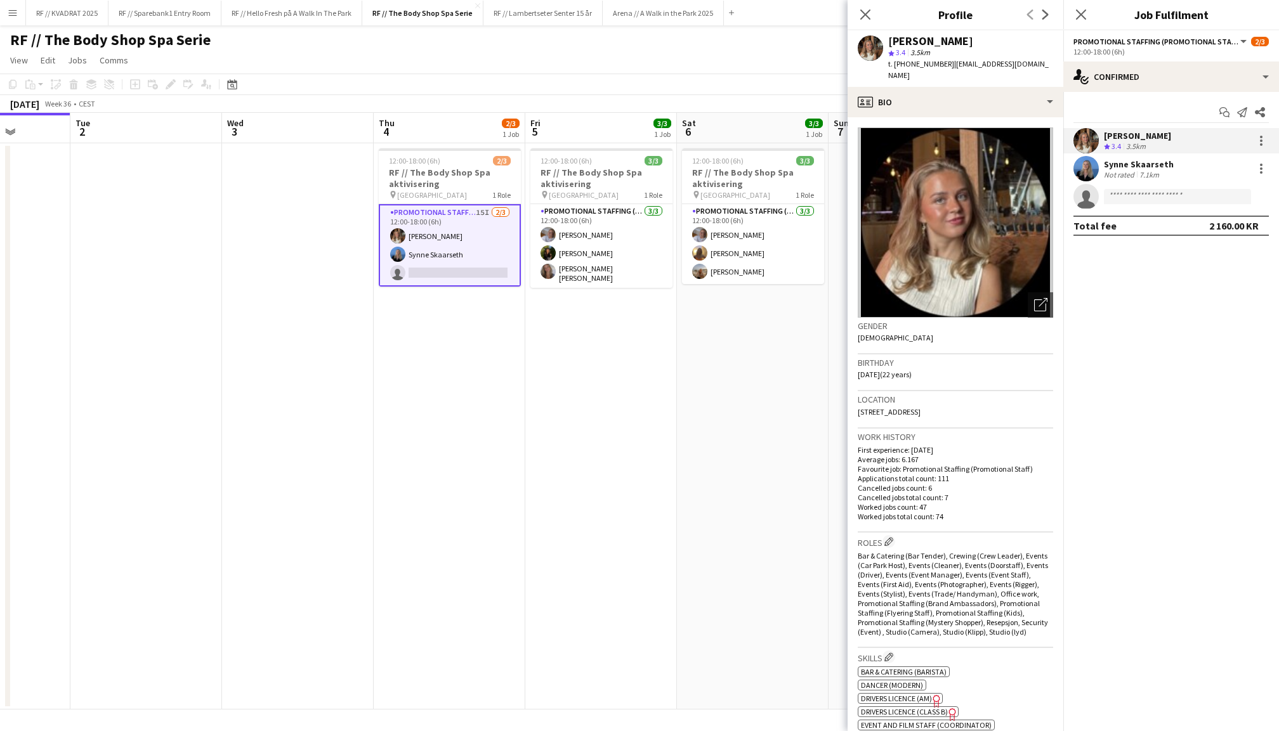
click at [1086, 165] on app-user-avatar at bounding box center [1085, 168] width 25 height 25
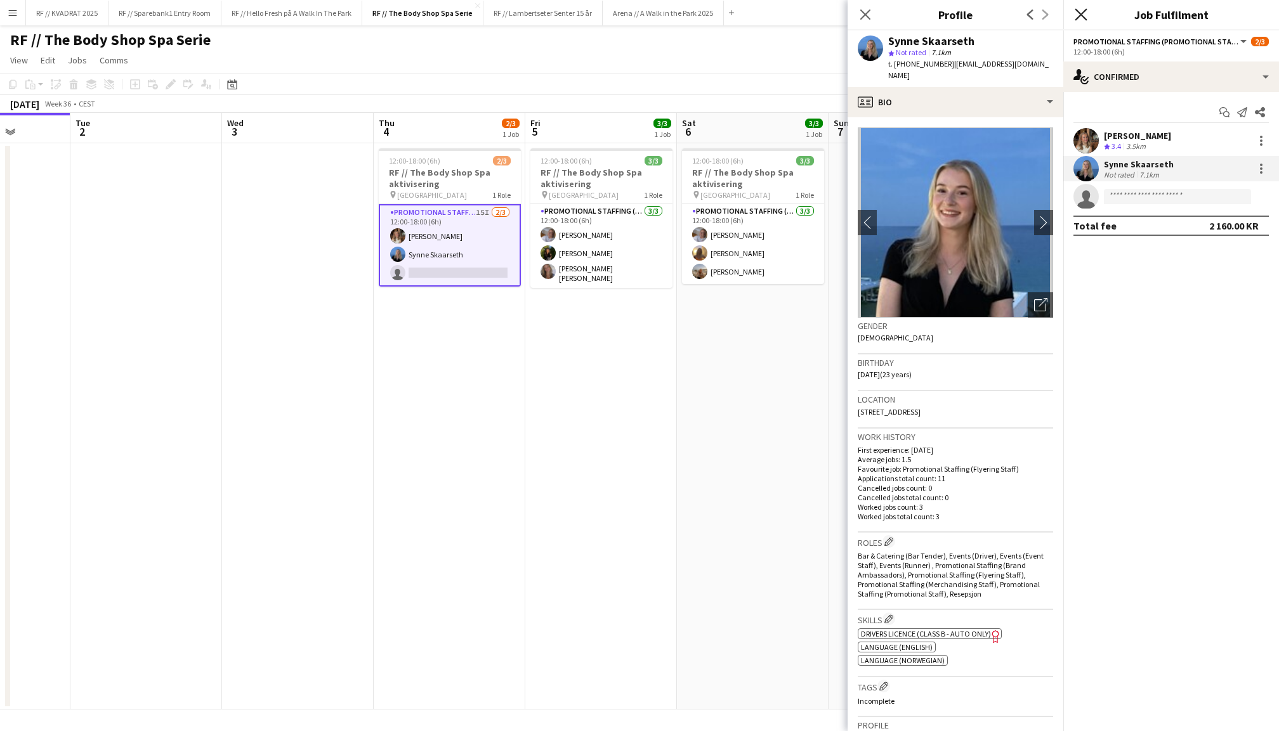
click at [1084, 13] on icon "Close pop-in" at bounding box center [1080, 14] width 12 height 12
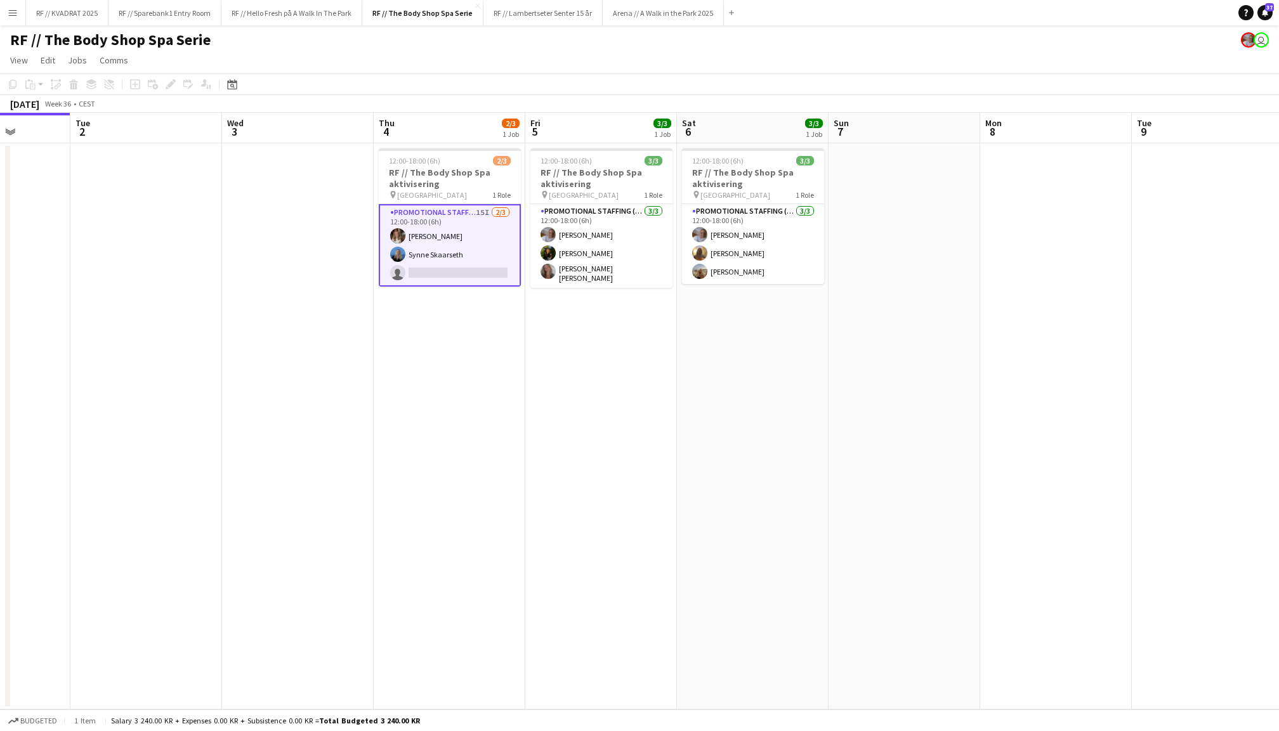
click at [1106, 186] on app-date-cell at bounding box center [1056, 426] width 152 height 566
